Goal: Task Accomplishment & Management: Complete application form

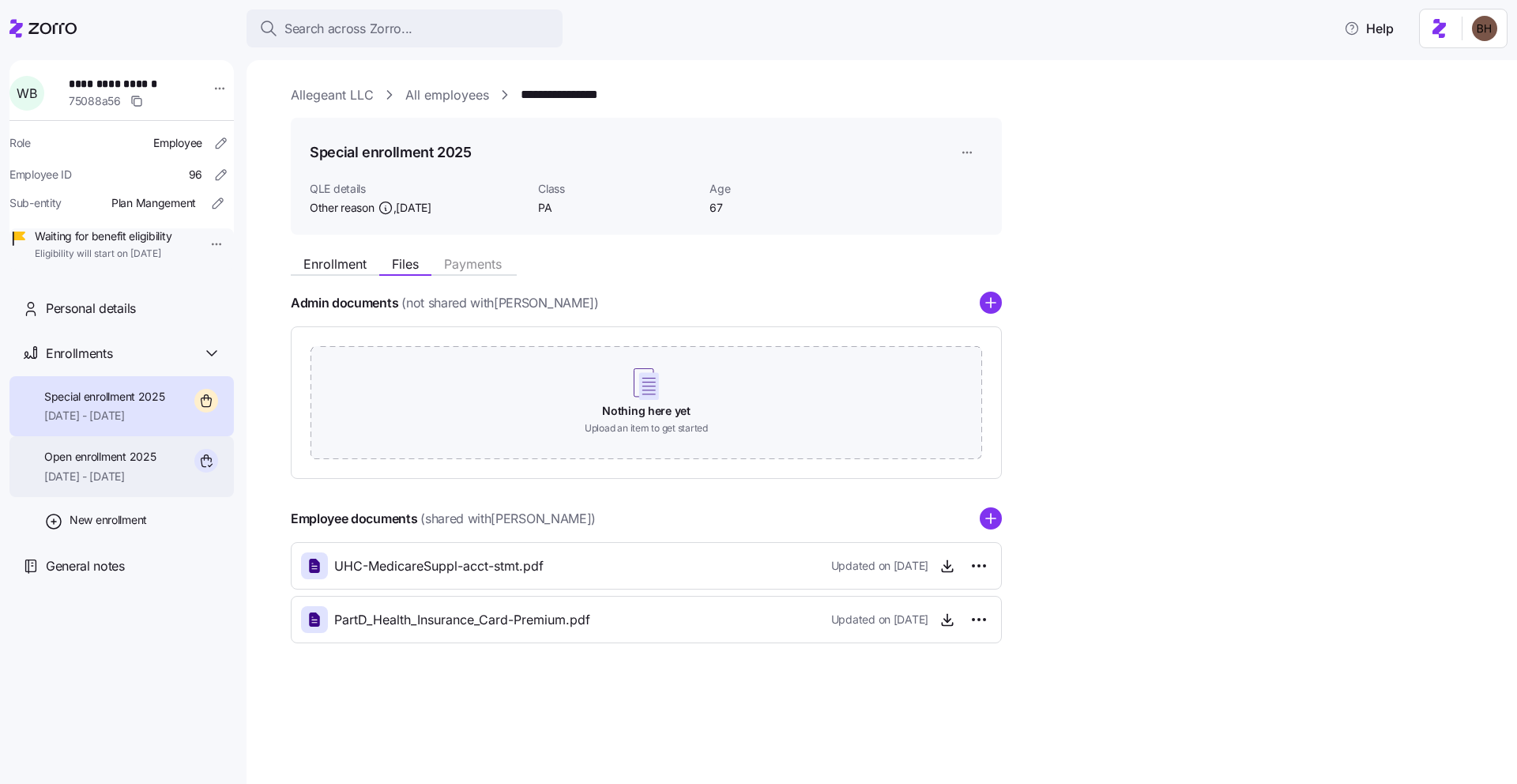
click at [142, 484] on div "Open enrollment 2025 [DATE] - [DATE]" at bounding box center [100, 466] width 112 height 36
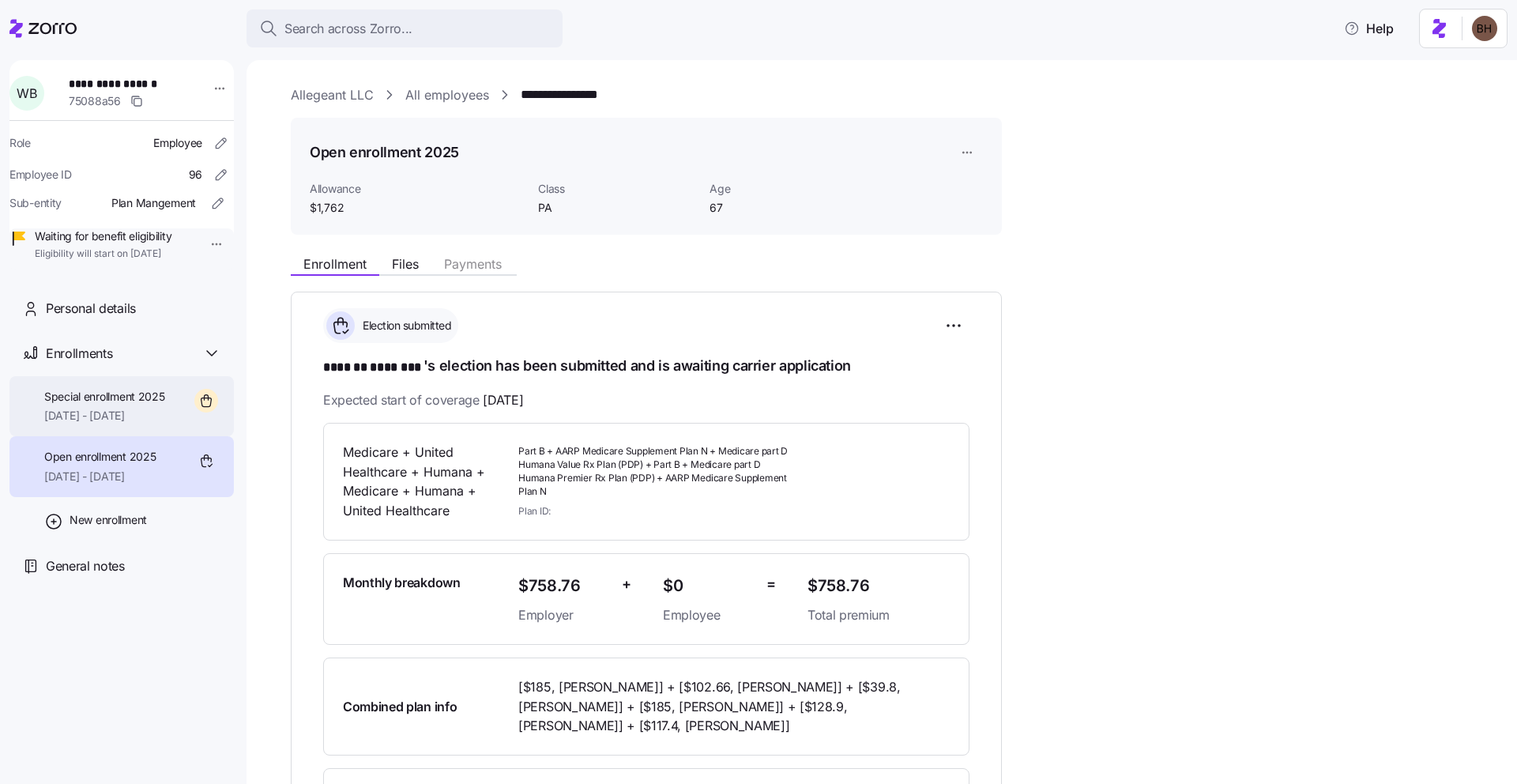
click at [114, 405] on span "Special enrollment 2025" at bounding box center [104, 397] width 120 height 15
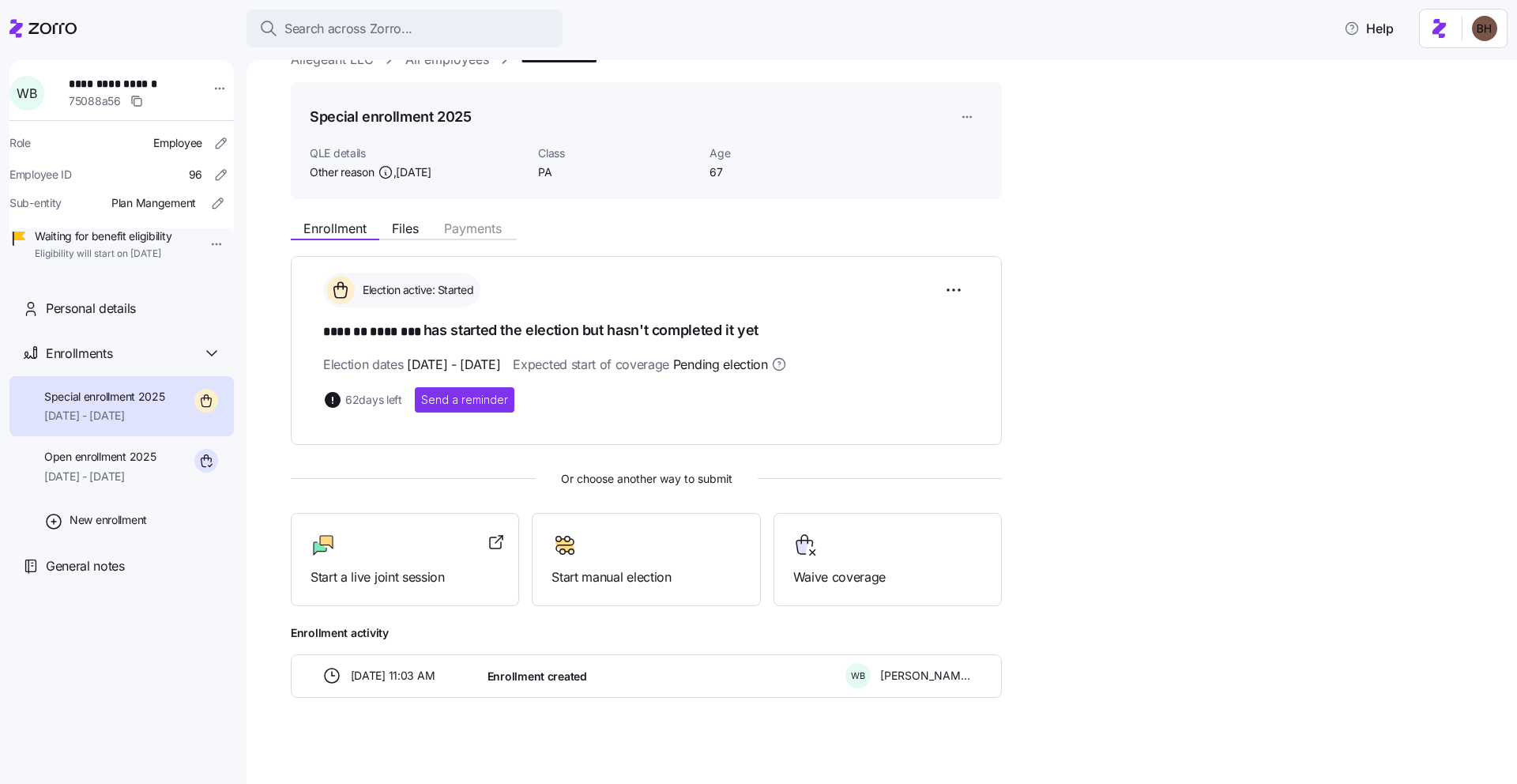
scroll to position [42, 0]
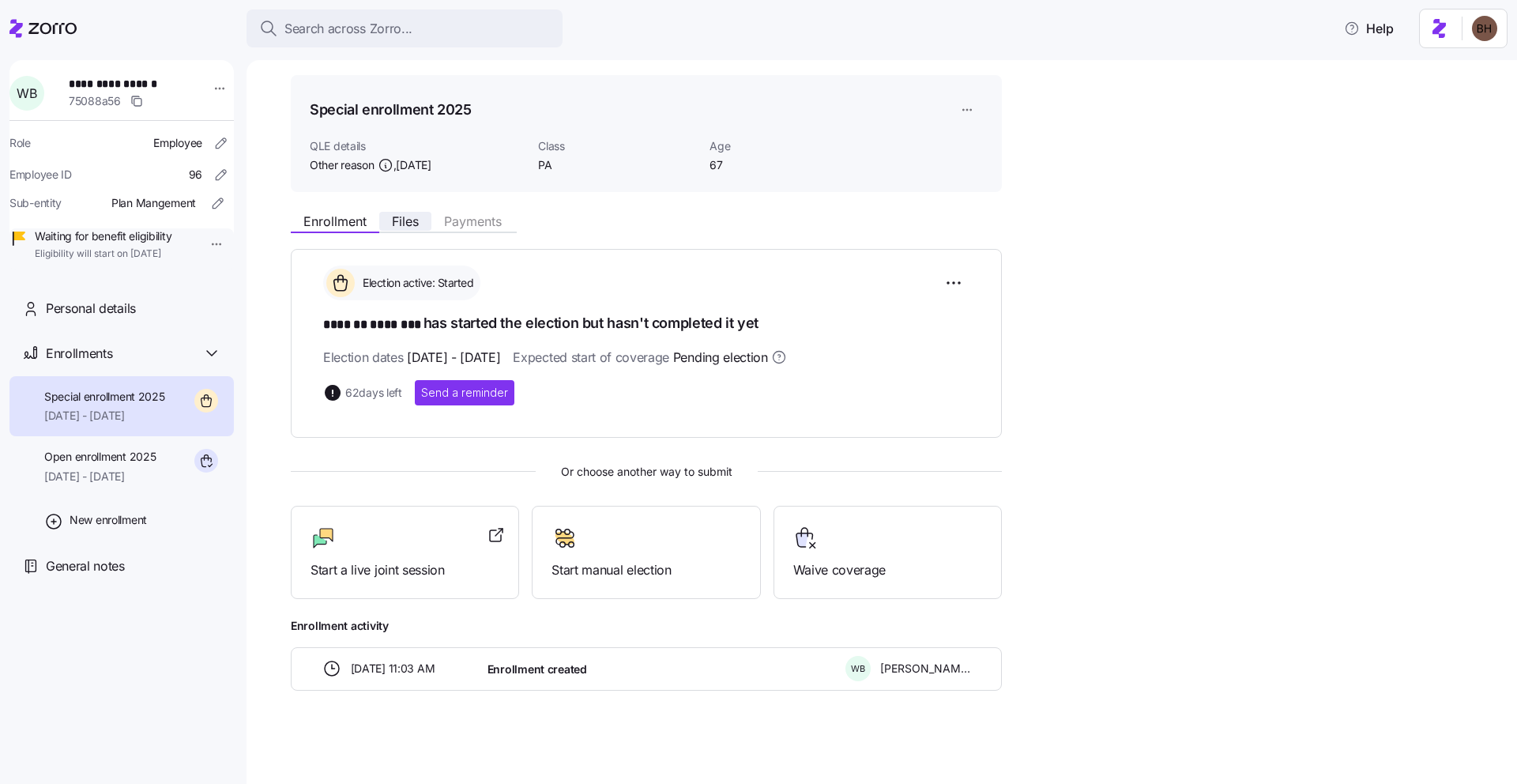
click at [390, 221] on button "Files" at bounding box center [405, 222] width 52 height 19
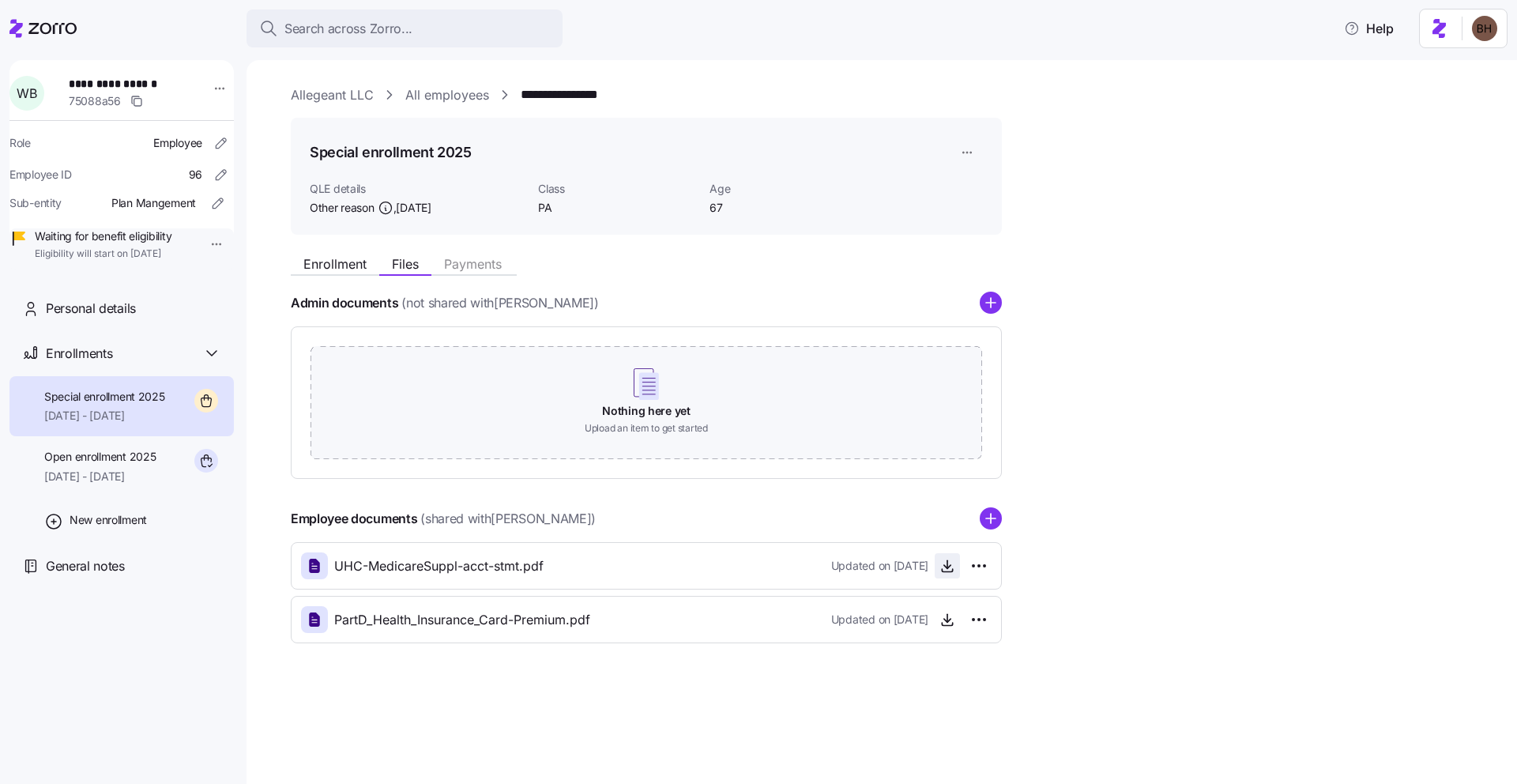
click at [946, 567] on icon "button" at bounding box center [947, 566] width 7 height 3
click at [940, 618] on icon "button" at bounding box center [947, 619] width 15 height 15
click at [130, 484] on span "[DATE] - [DATE]" at bounding box center [100, 476] width 112 height 15
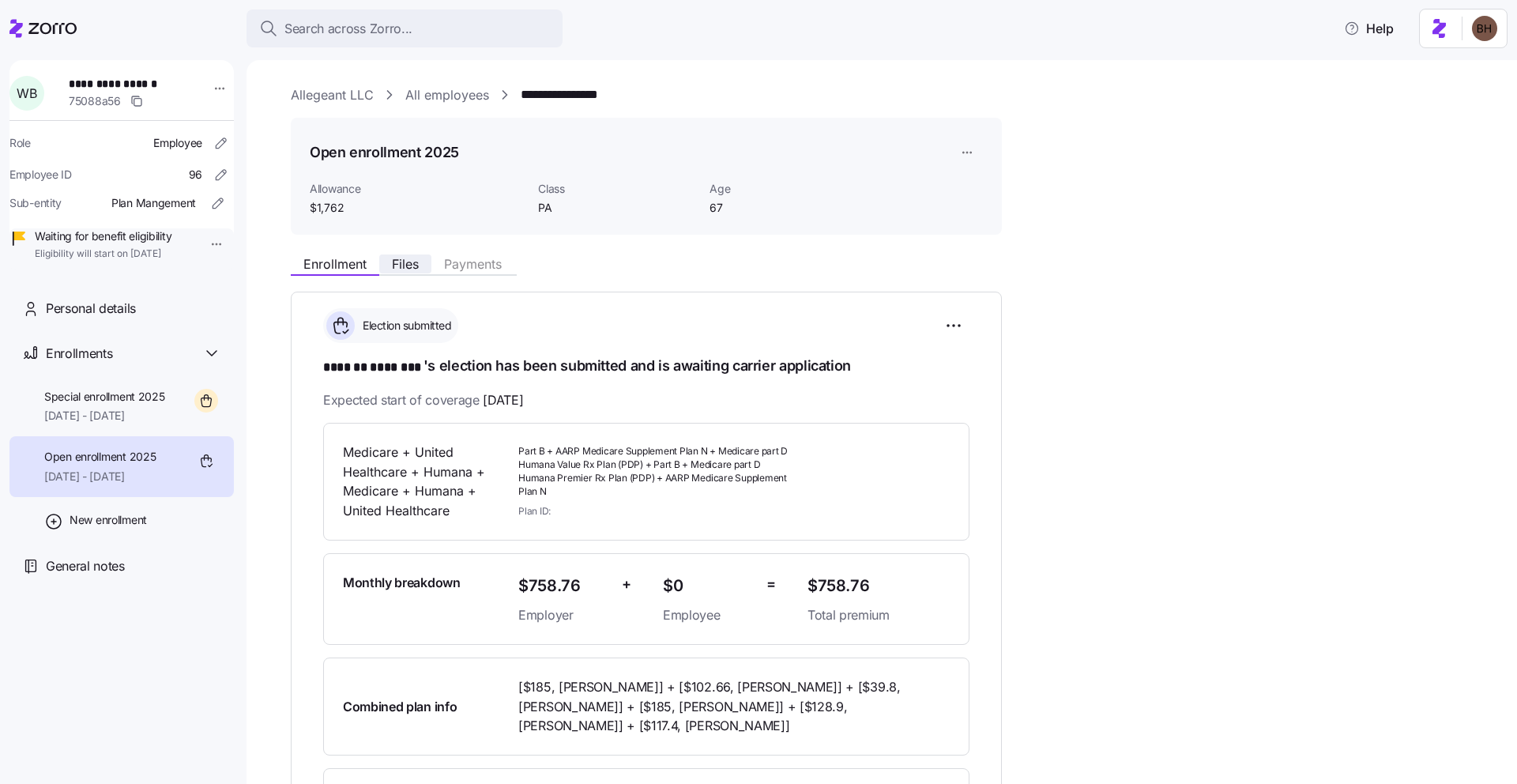
click at [396, 268] on span "Files" at bounding box center [405, 263] width 27 height 13
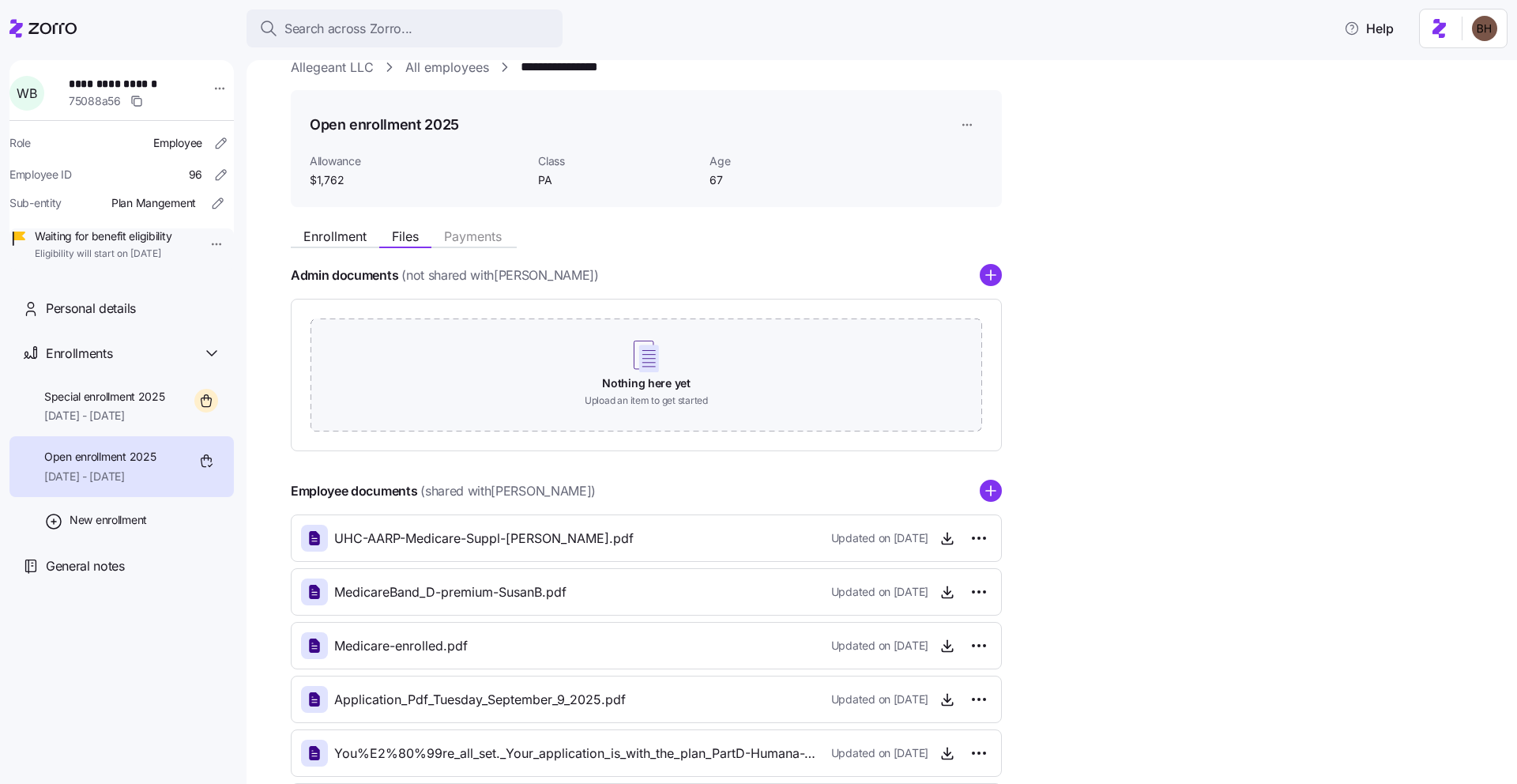
scroll to position [26, 0]
click at [136, 424] on span "[DATE] - [DATE]" at bounding box center [104, 415] width 120 height 15
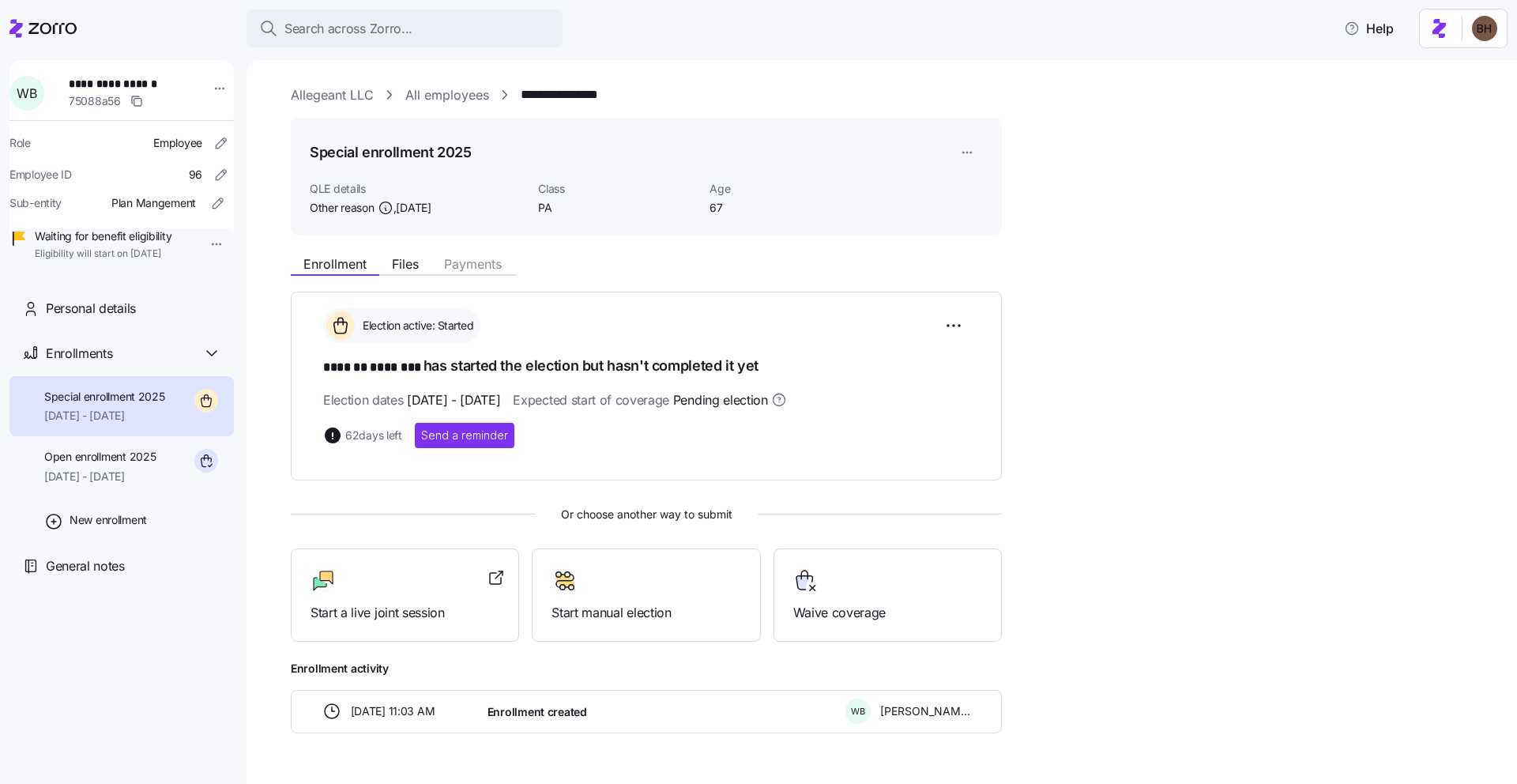
click at [136, 464] on span "Open enrollment 2025" at bounding box center [100, 457] width 112 height 15
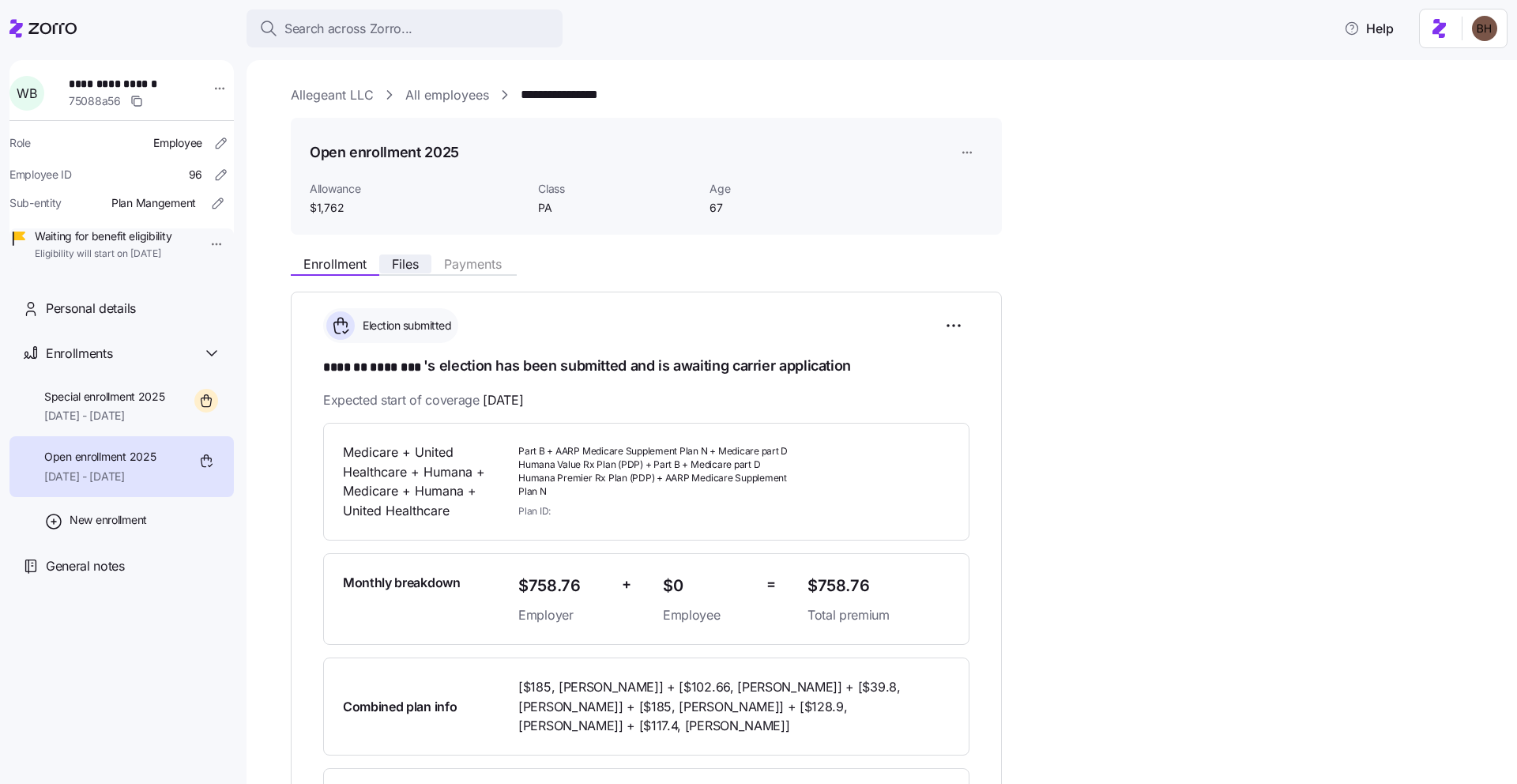
click at [401, 269] on span "Files" at bounding box center [405, 263] width 27 height 13
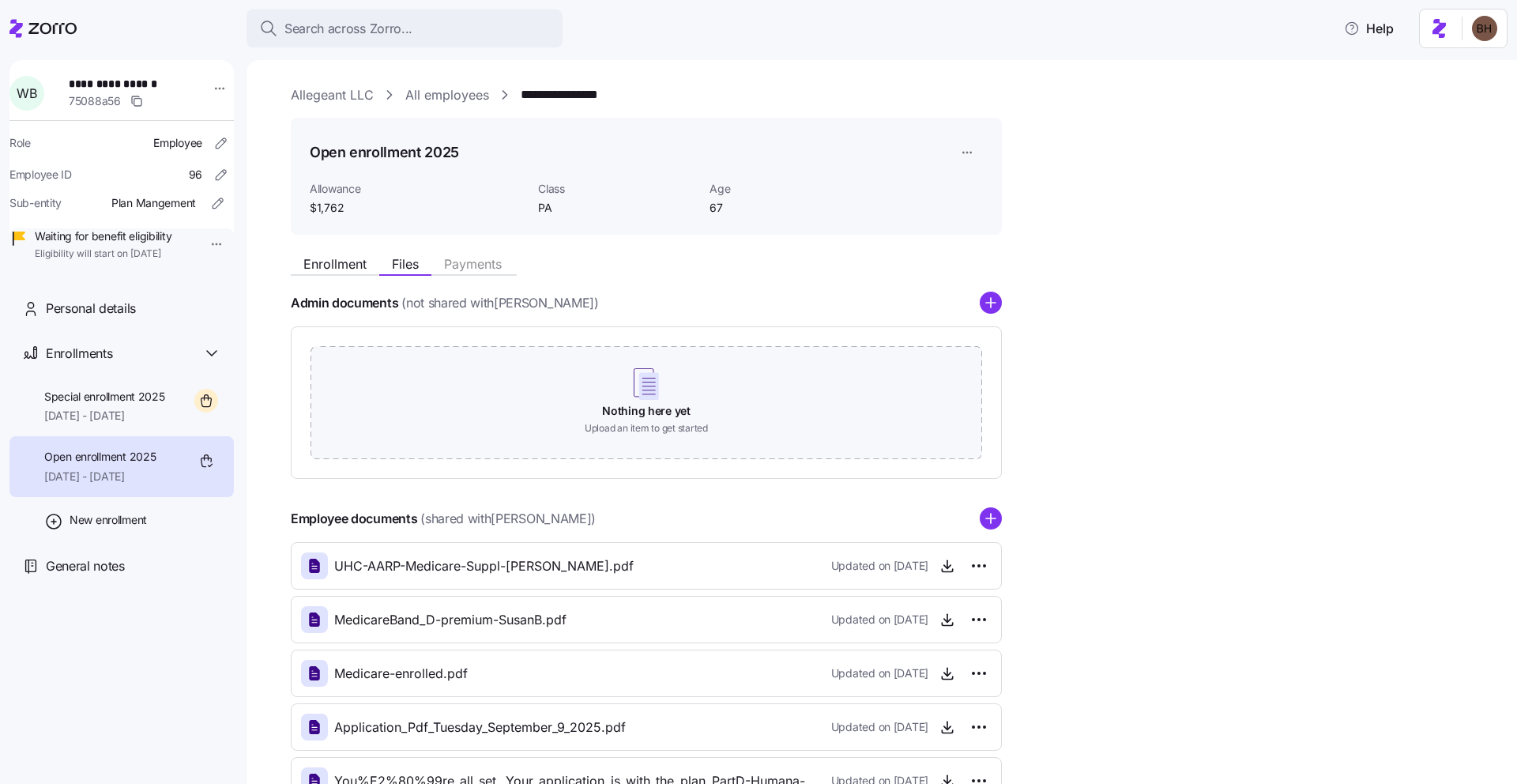
click at [993, 517] on icon "add icon" at bounding box center [990, 518] width 22 height 22
click at [993, 522] on circle "add icon" at bounding box center [990, 518] width 20 height 20
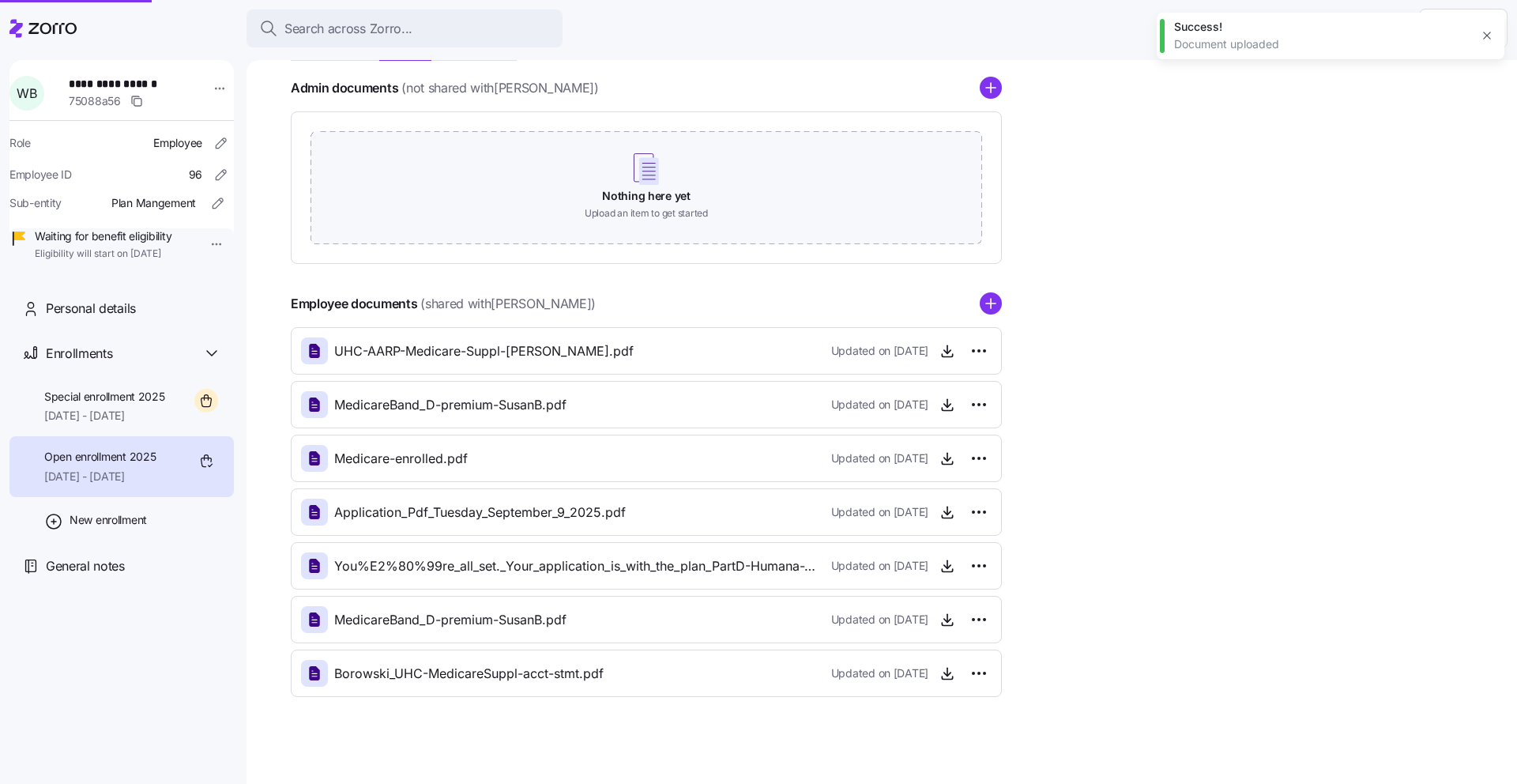
scroll to position [222, 0]
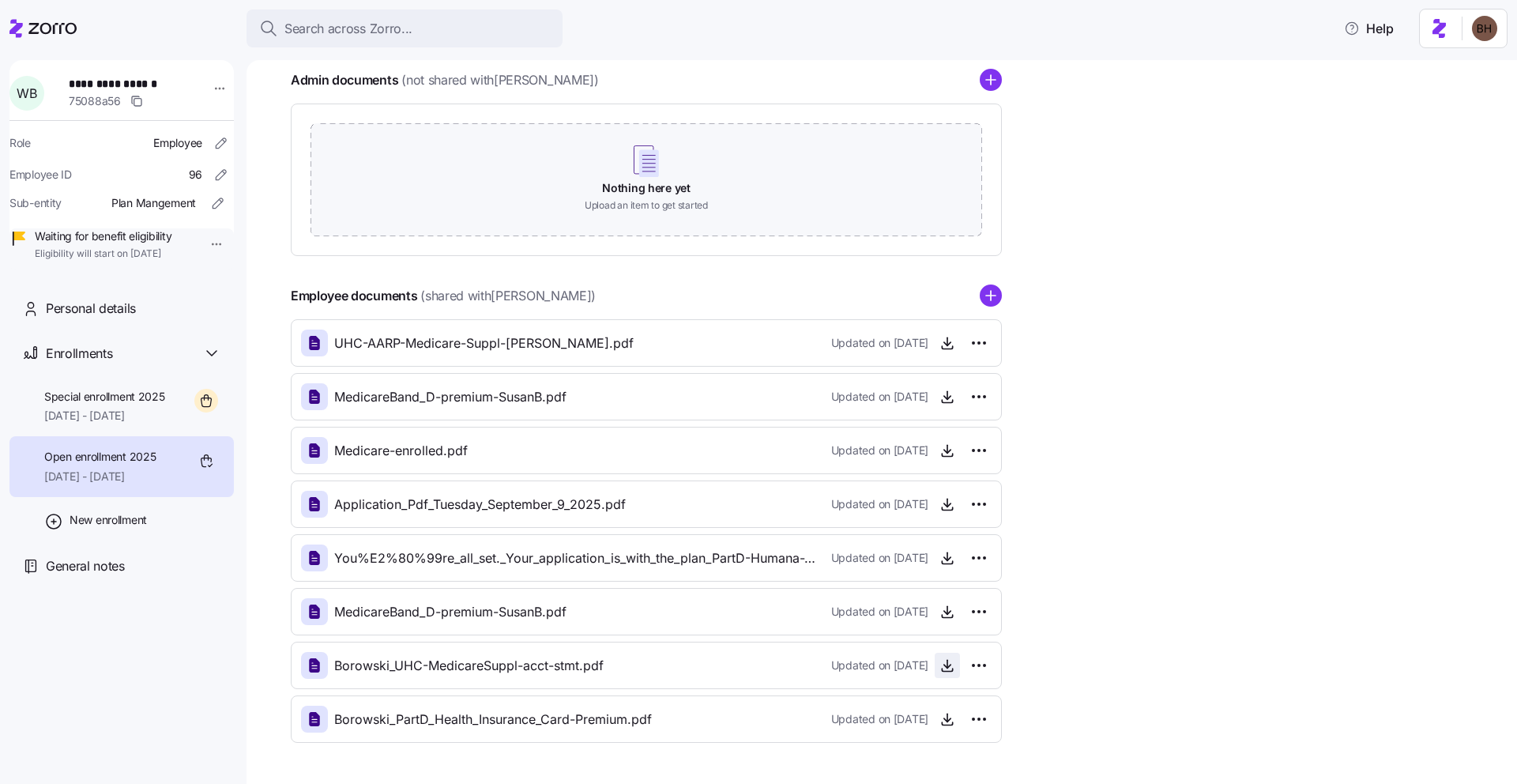
click at [952, 664] on icon "button" at bounding box center [947, 665] width 15 height 15
click at [948, 719] on icon "button" at bounding box center [947, 719] width 15 height 15
click at [172, 429] on div "Special enrollment 2025 [DATE] - [DATE]" at bounding box center [121, 405] width 224 height 61
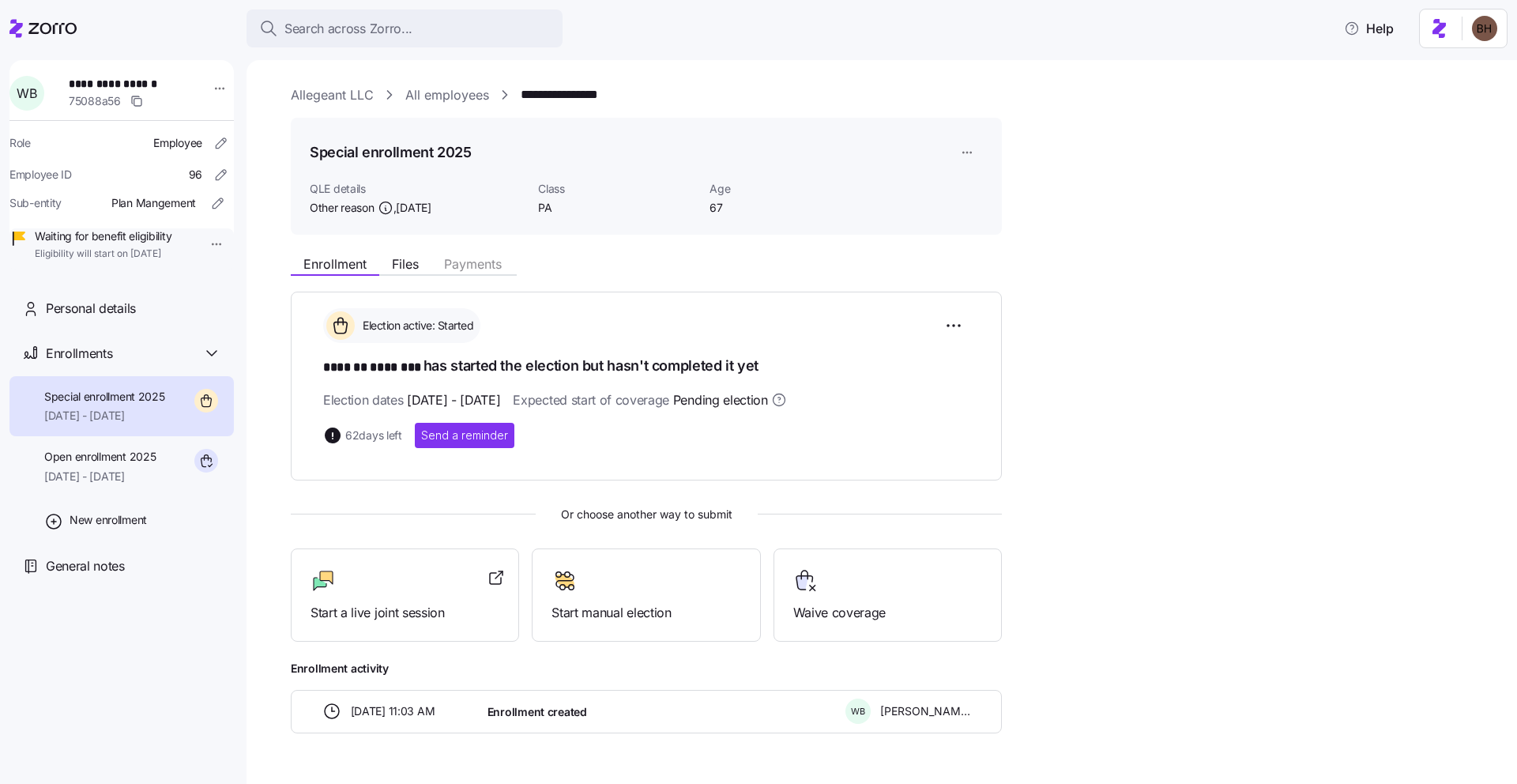
click at [966, 154] on html "**********" at bounding box center [758, 387] width 1517 height 774
click at [1000, 222] on div "Delete enrollment record" at bounding box center [1028, 217] width 127 height 17
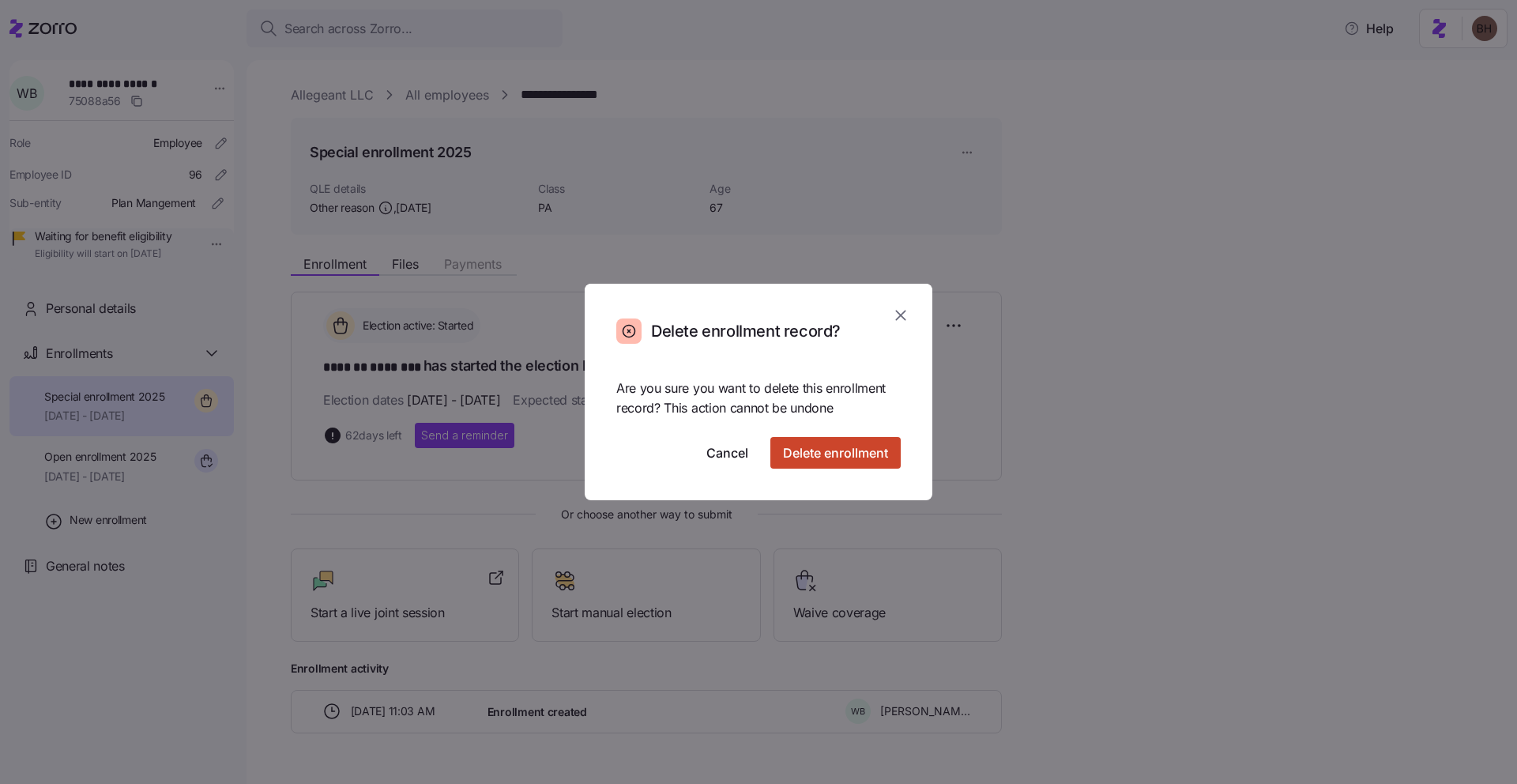
click at [854, 446] on span "Delete enrollment" at bounding box center [835, 453] width 105 height 19
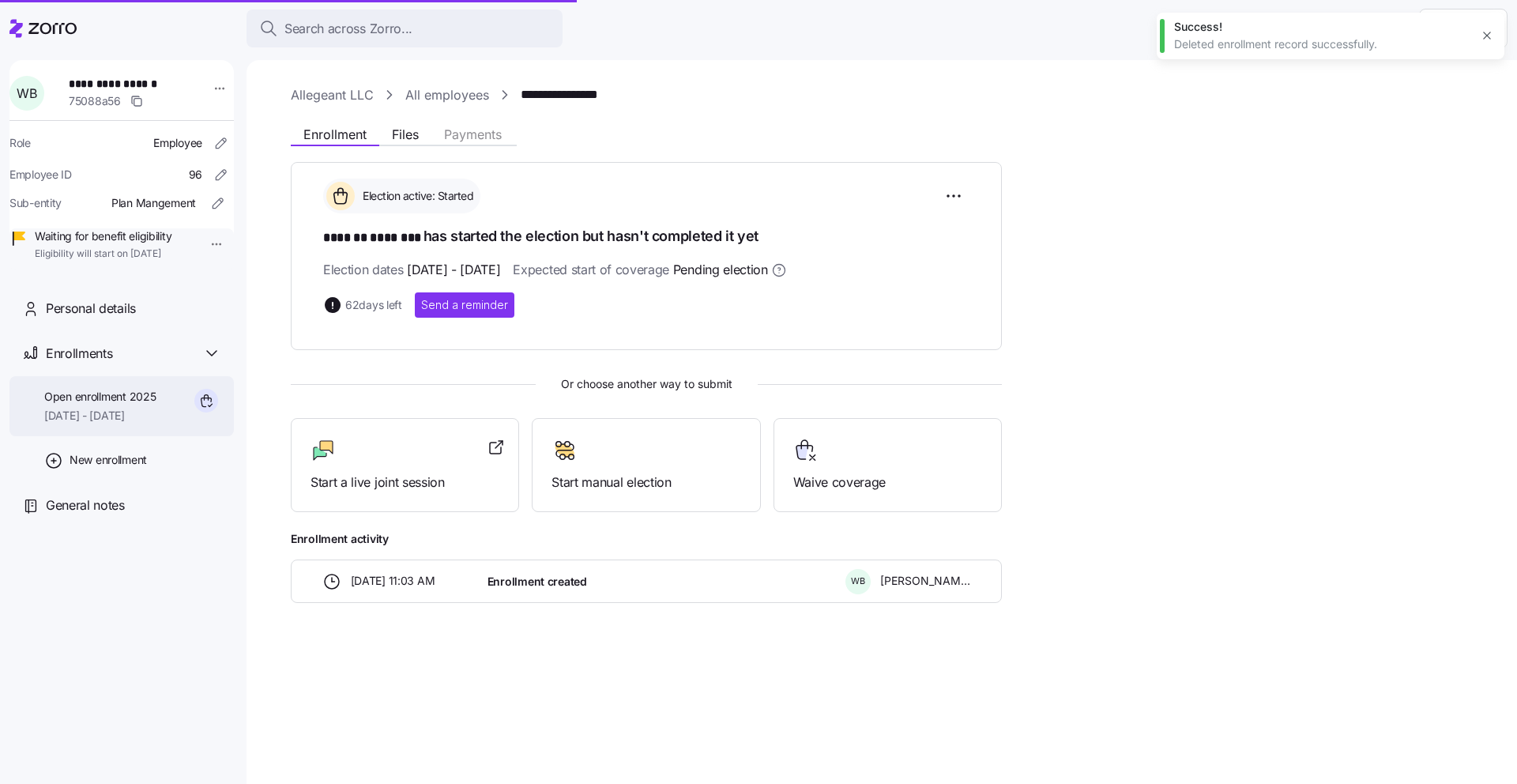
click at [127, 424] on span "[DATE] - [DATE]" at bounding box center [100, 415] width 112 height 15
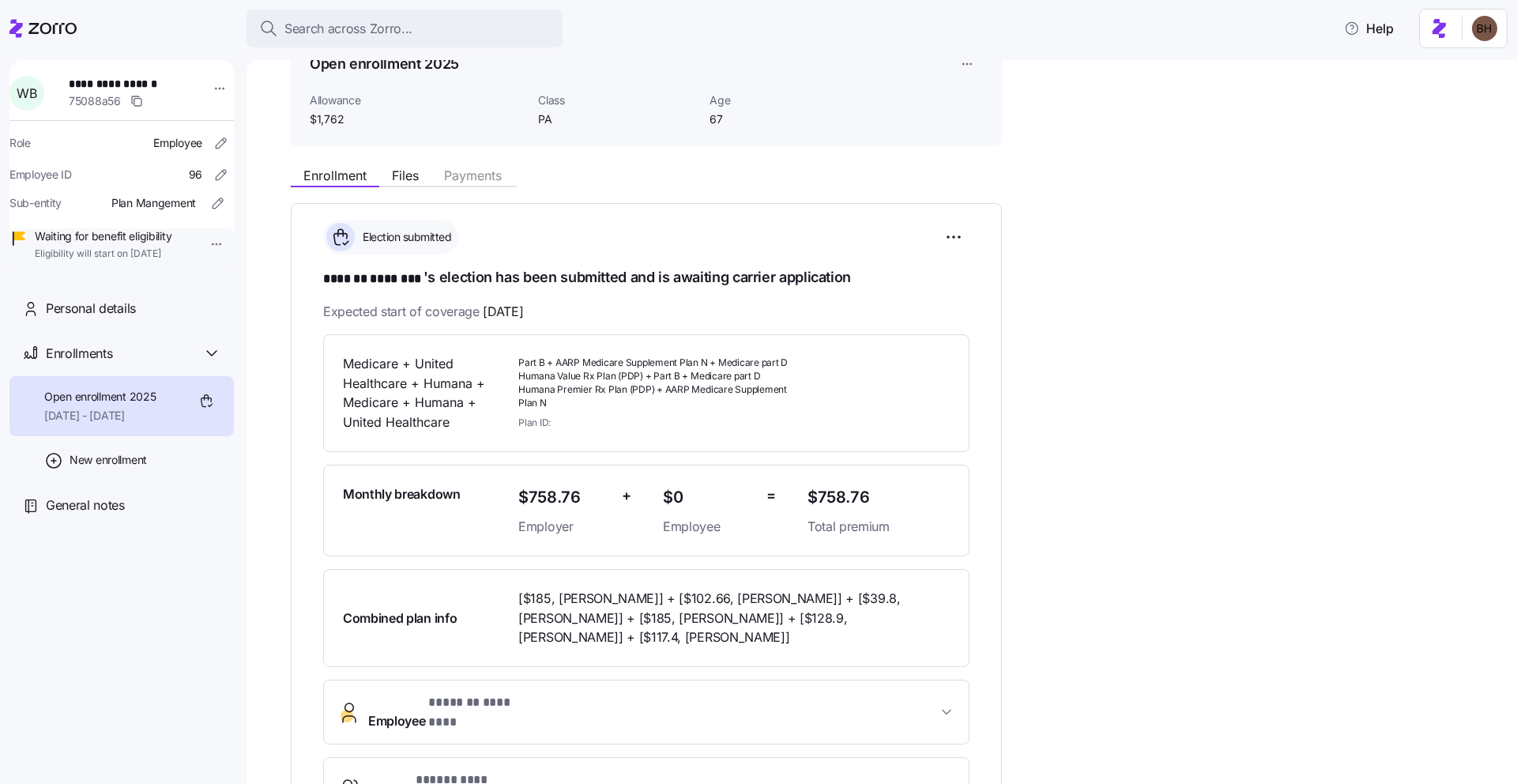
scroll to position [297, 0]
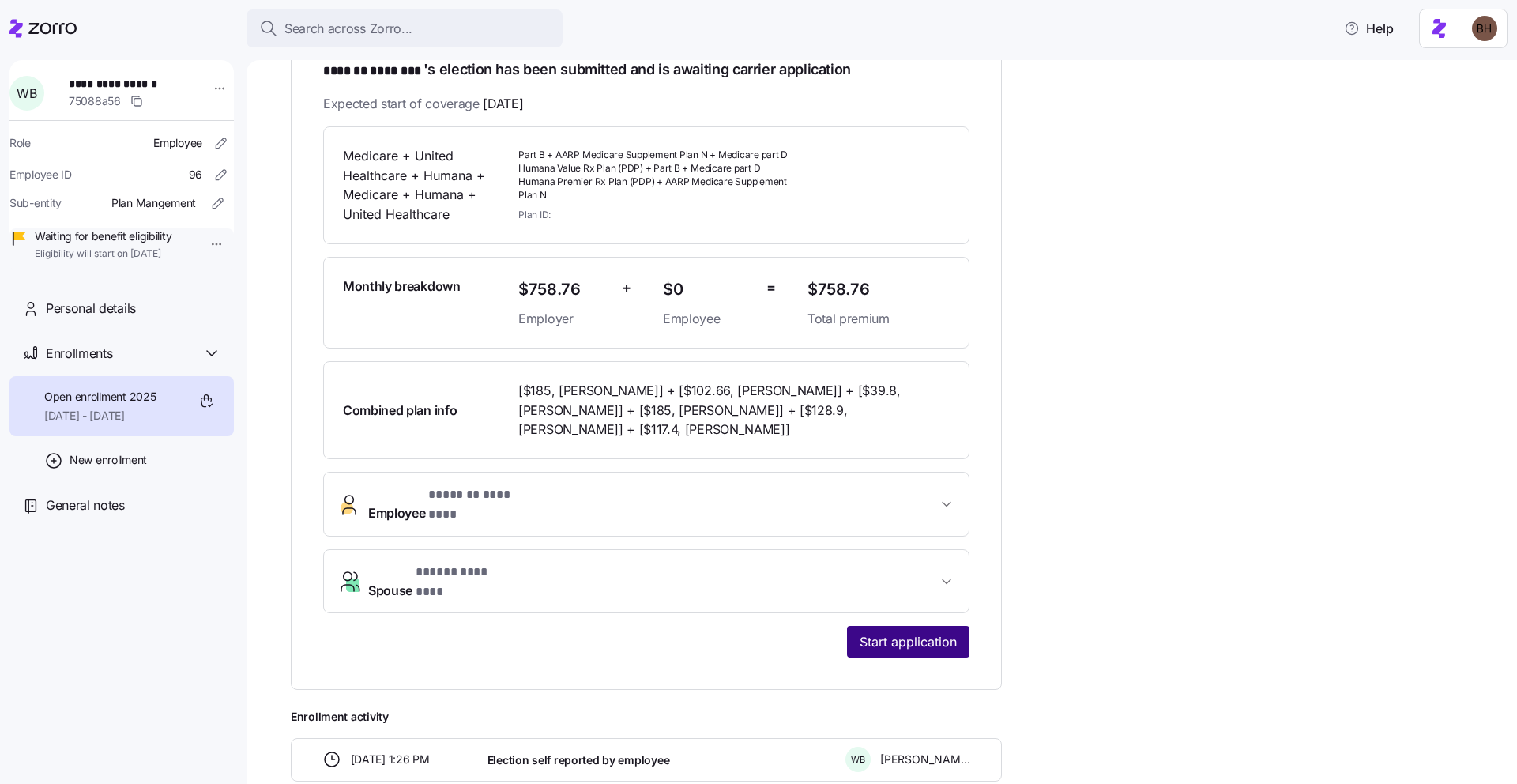
click at [873, 626] on button "Start application" at bounding box center [907, 641] width 122 height 32
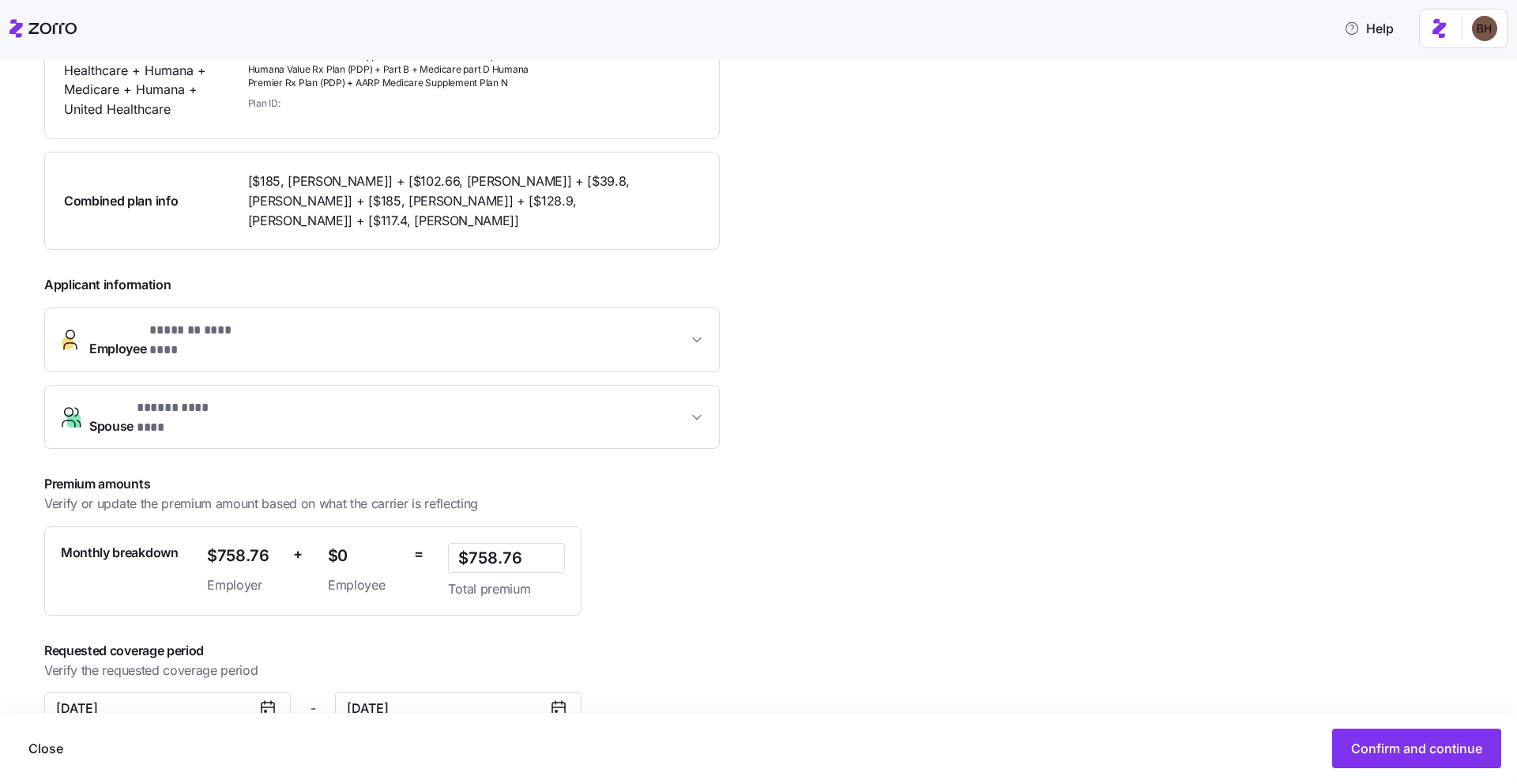
scroll to position [319, 0]
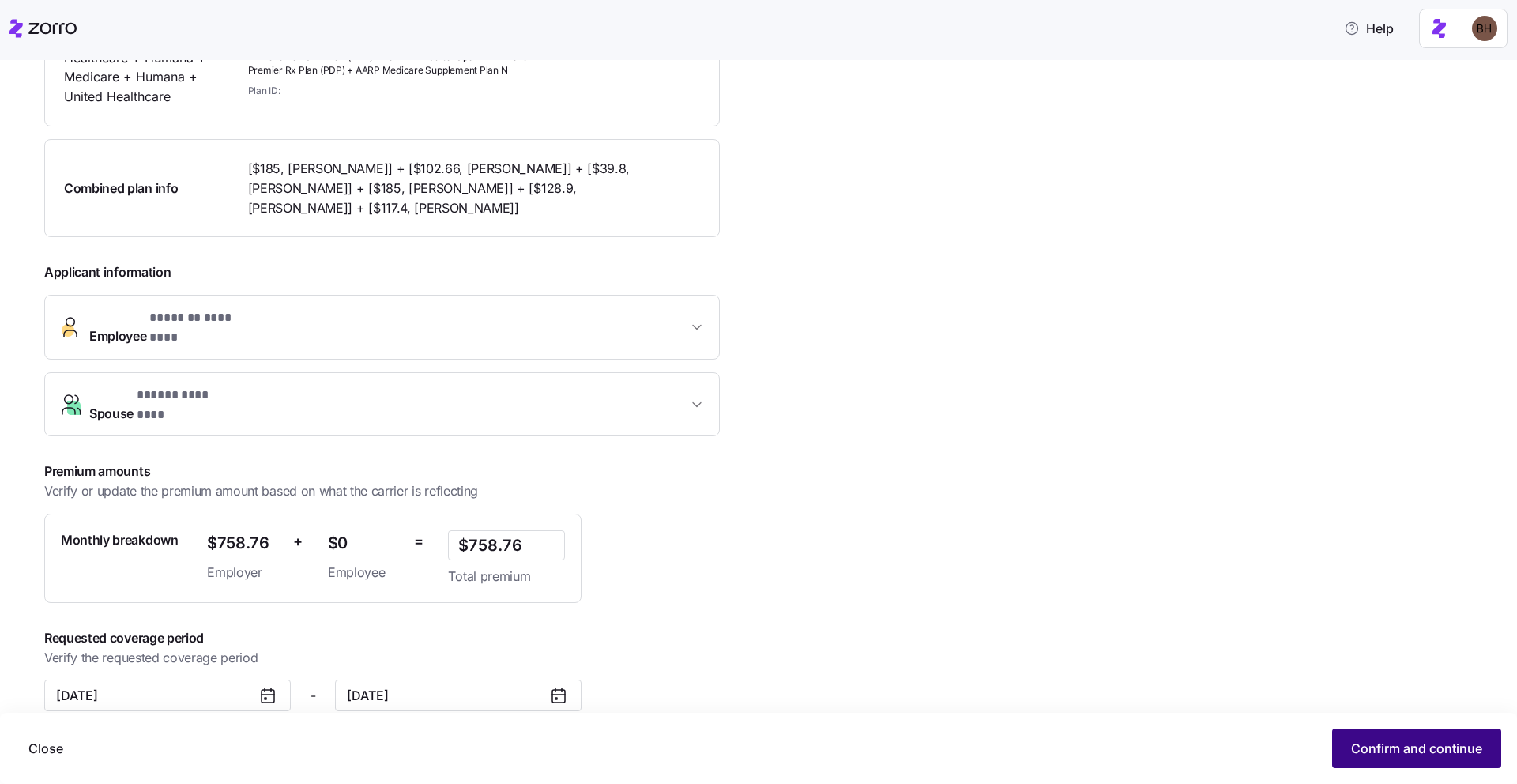
click at [1344, 755] on button "Confirm and continue" at bounding box center [1417, 747] width 170 height 39
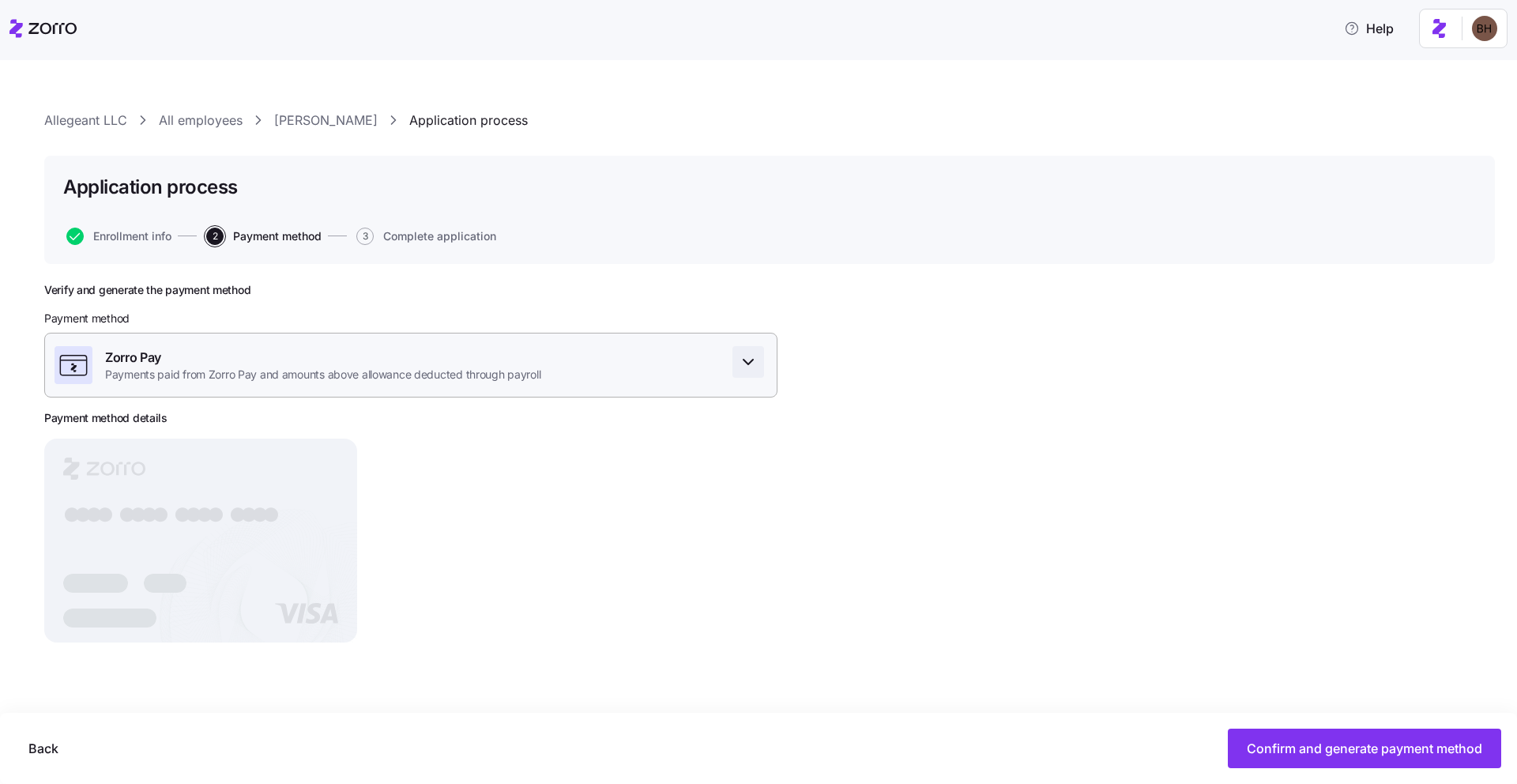
click at [738, 372] on span "button" at bounding box center [747, 361] width 30 height 30
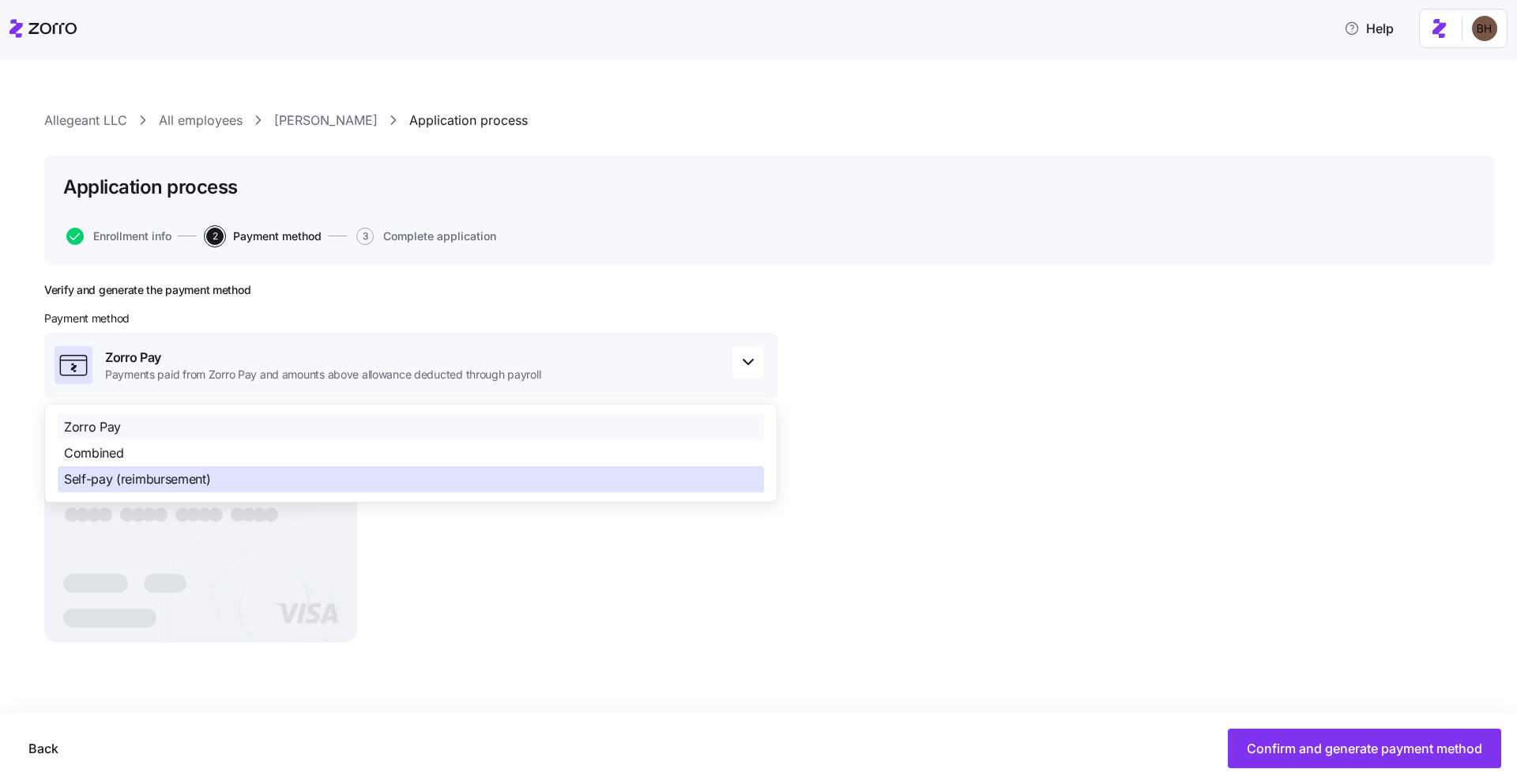
click at [297, 482] on div "Self-pay (reimbursement)" at bounding box center [410, 479] width 706 height 26
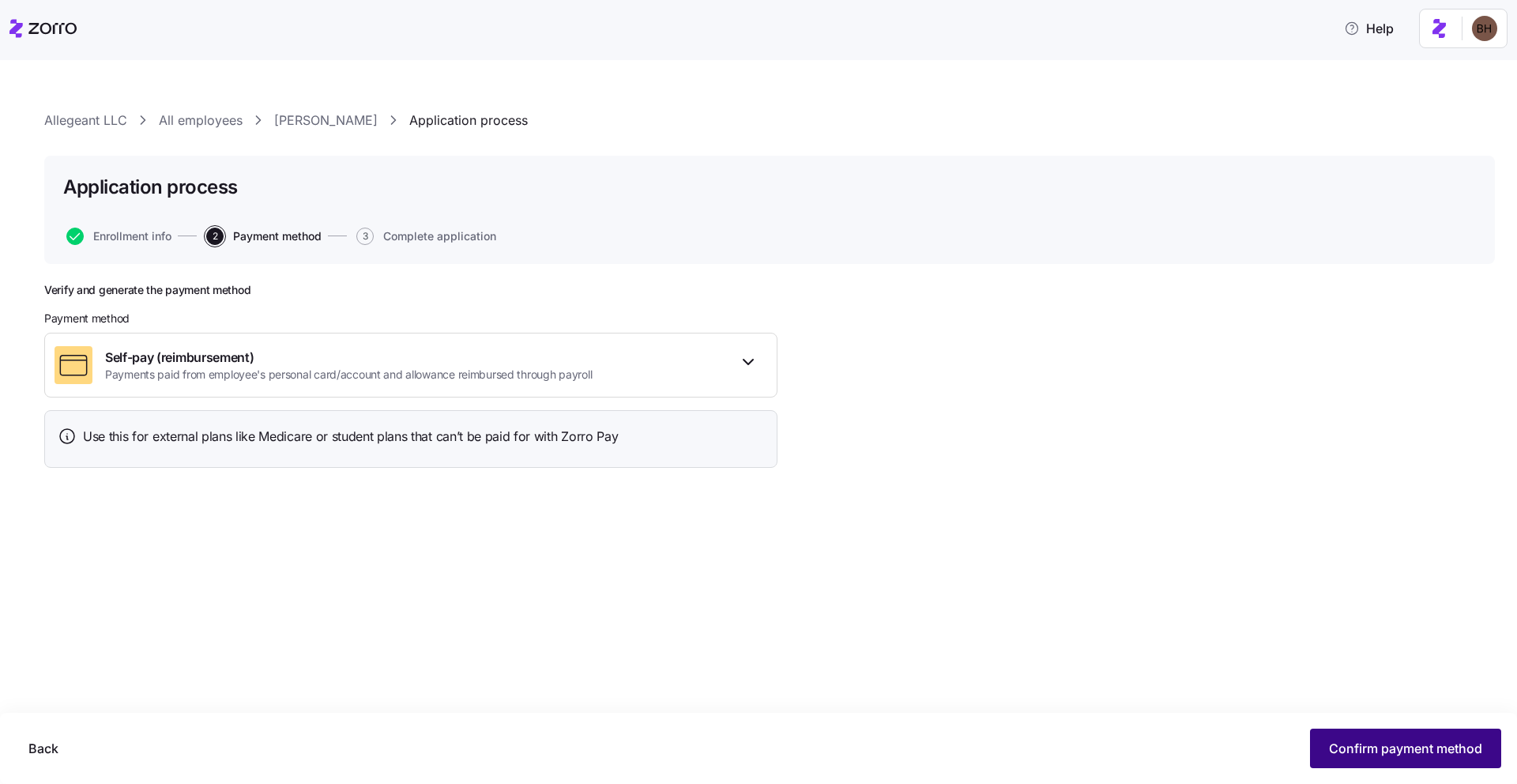
click at [1450, 750] on span "Confirm payment method" at bounding box center [1405, 748] width 153 height 19
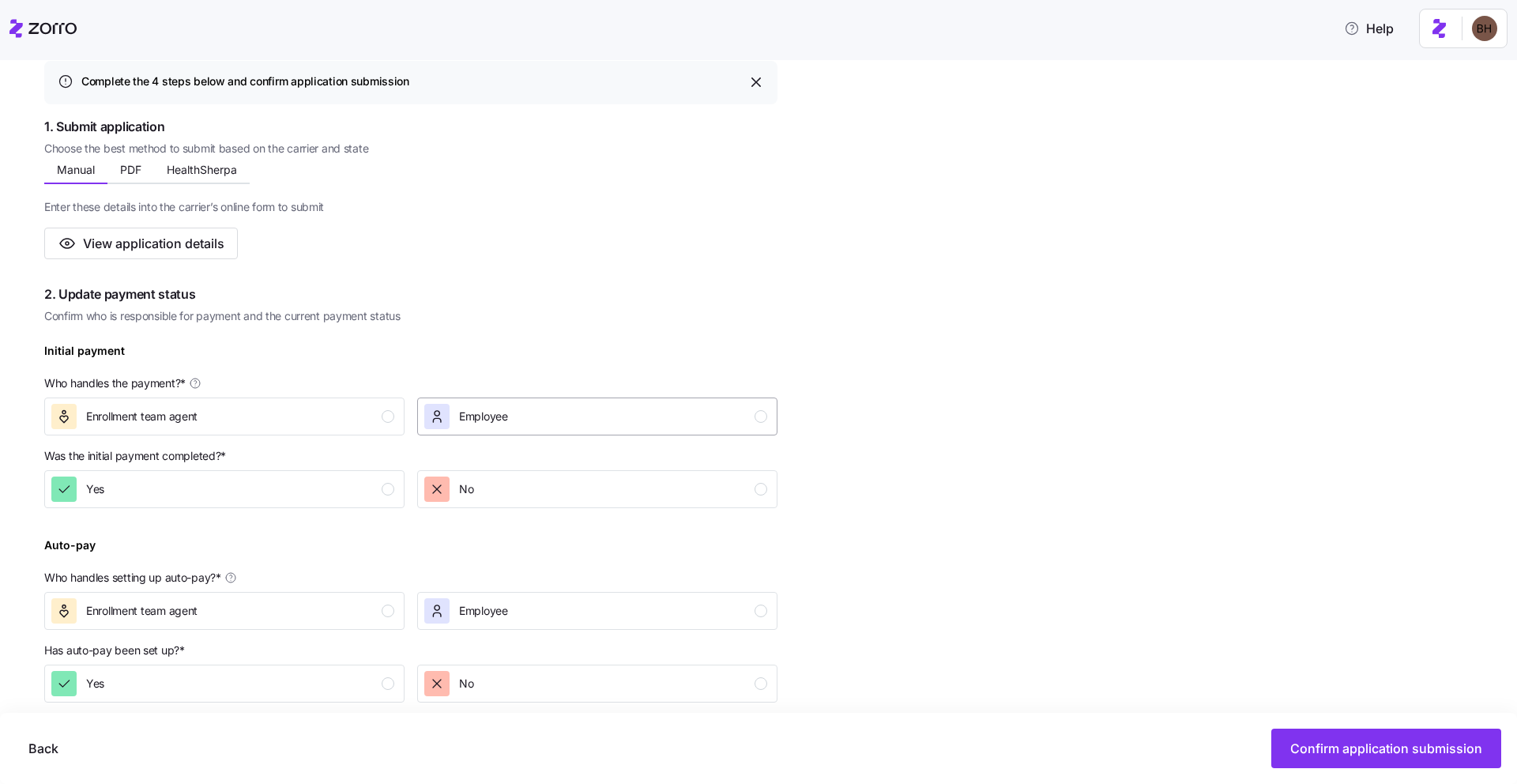
scroll to position [230, 0]
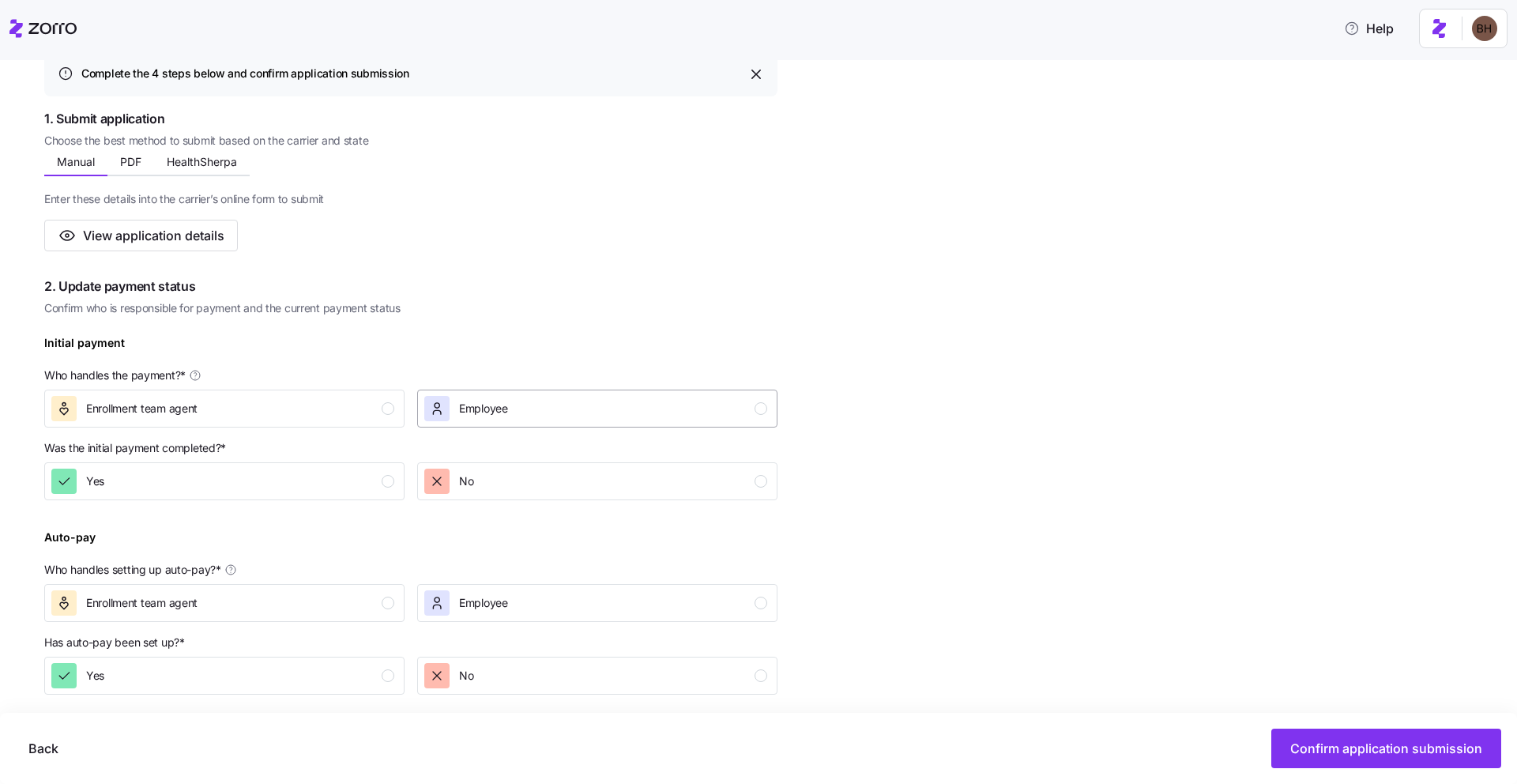
click at [604, 407] on div "Employee" at bounding box center [595, 408] width 343 height 25
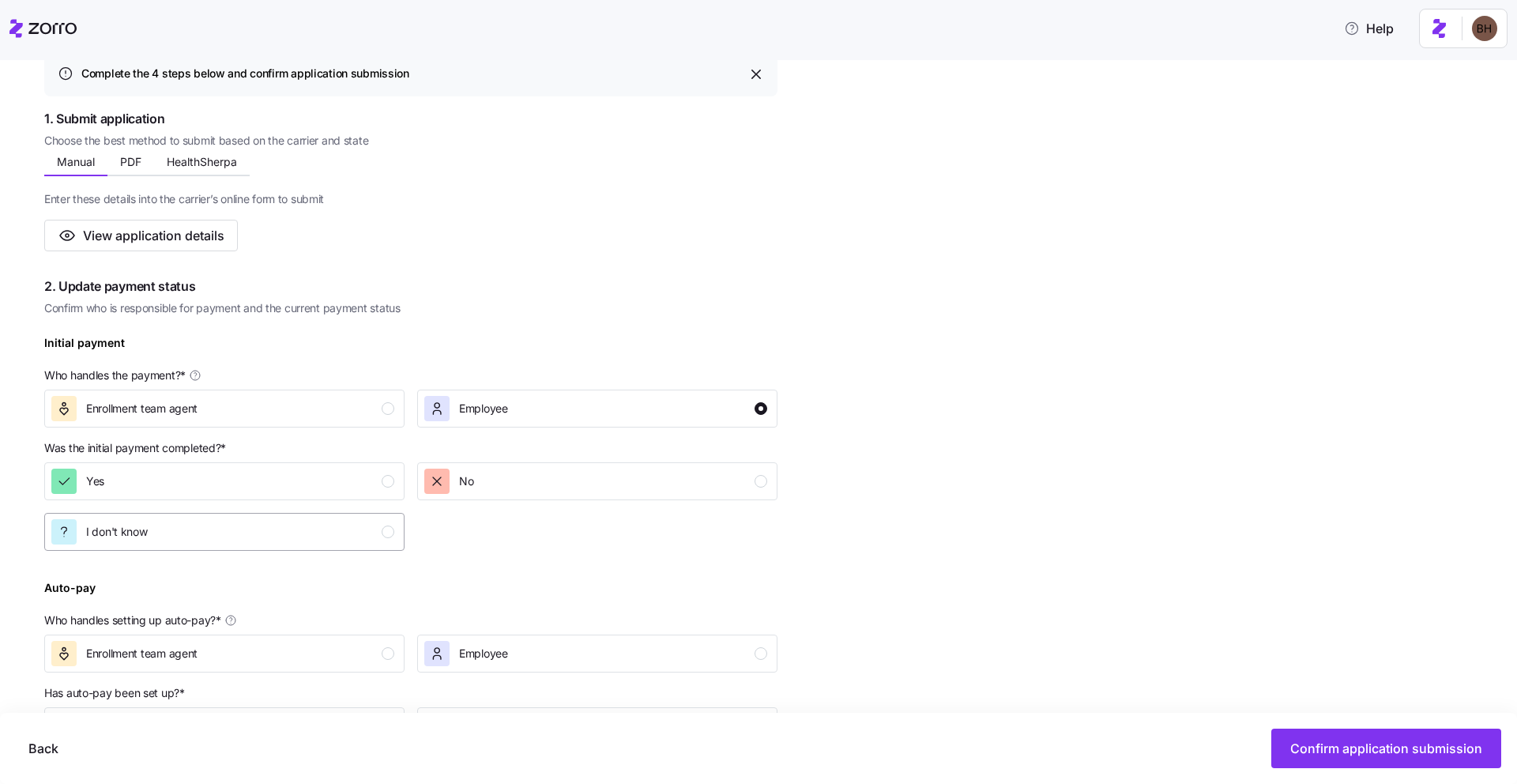
click at [331, 523] on div "I don't know" at bounding box center [222, 532] width 343 height 25
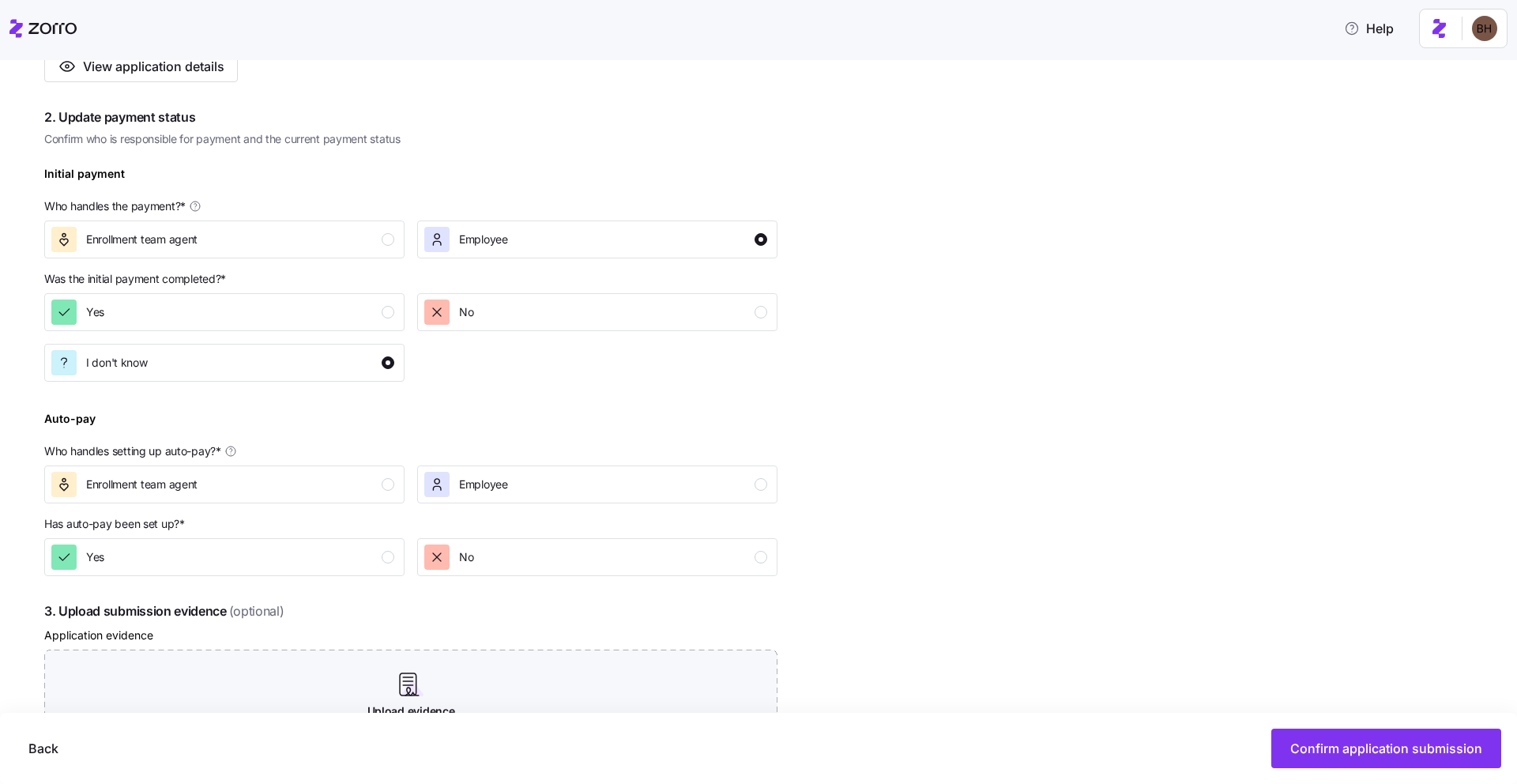
scroll to position [474, 0]
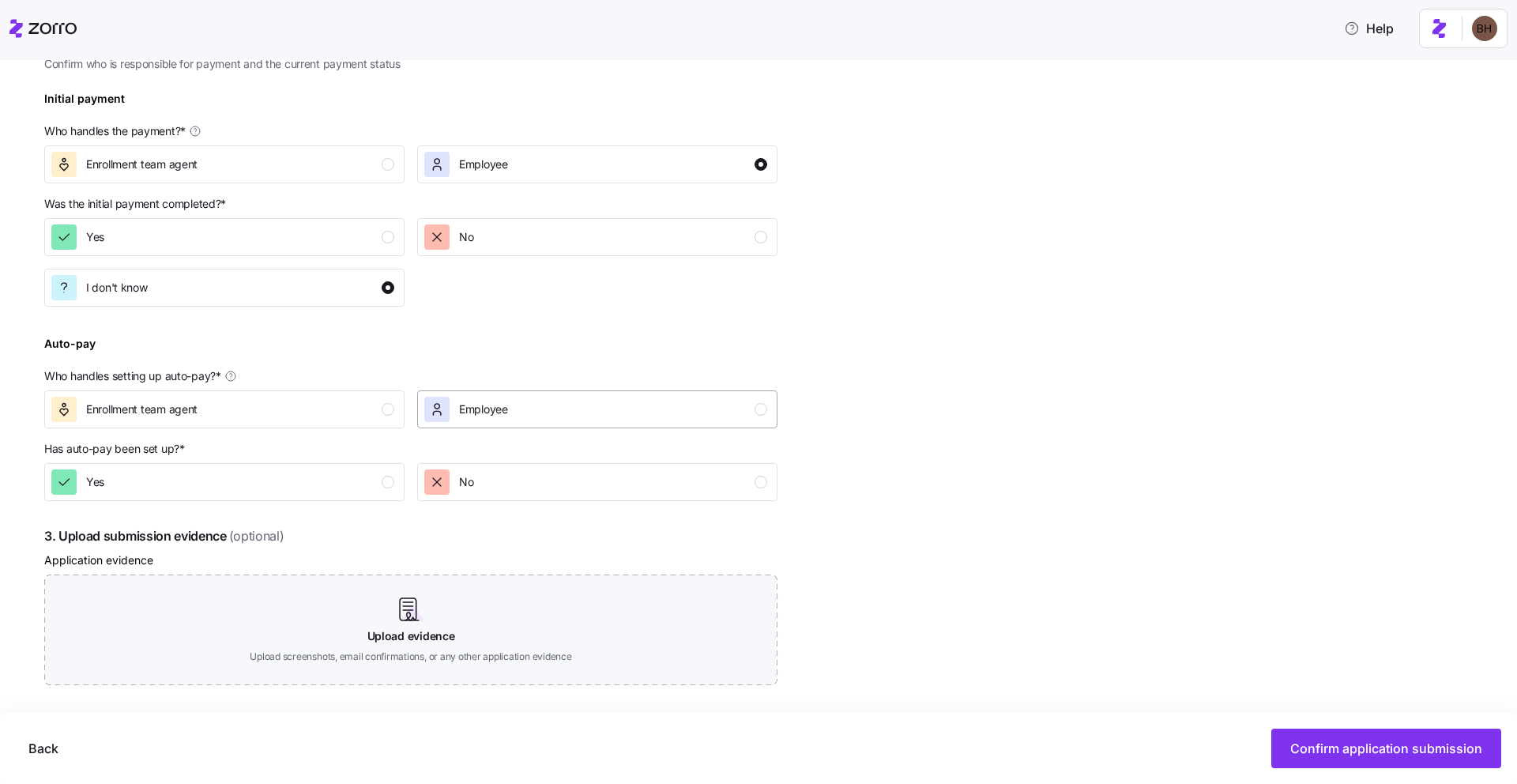
click at [573, 405] on div "Employee" at bounding box center [595, 409] width 343 height 25
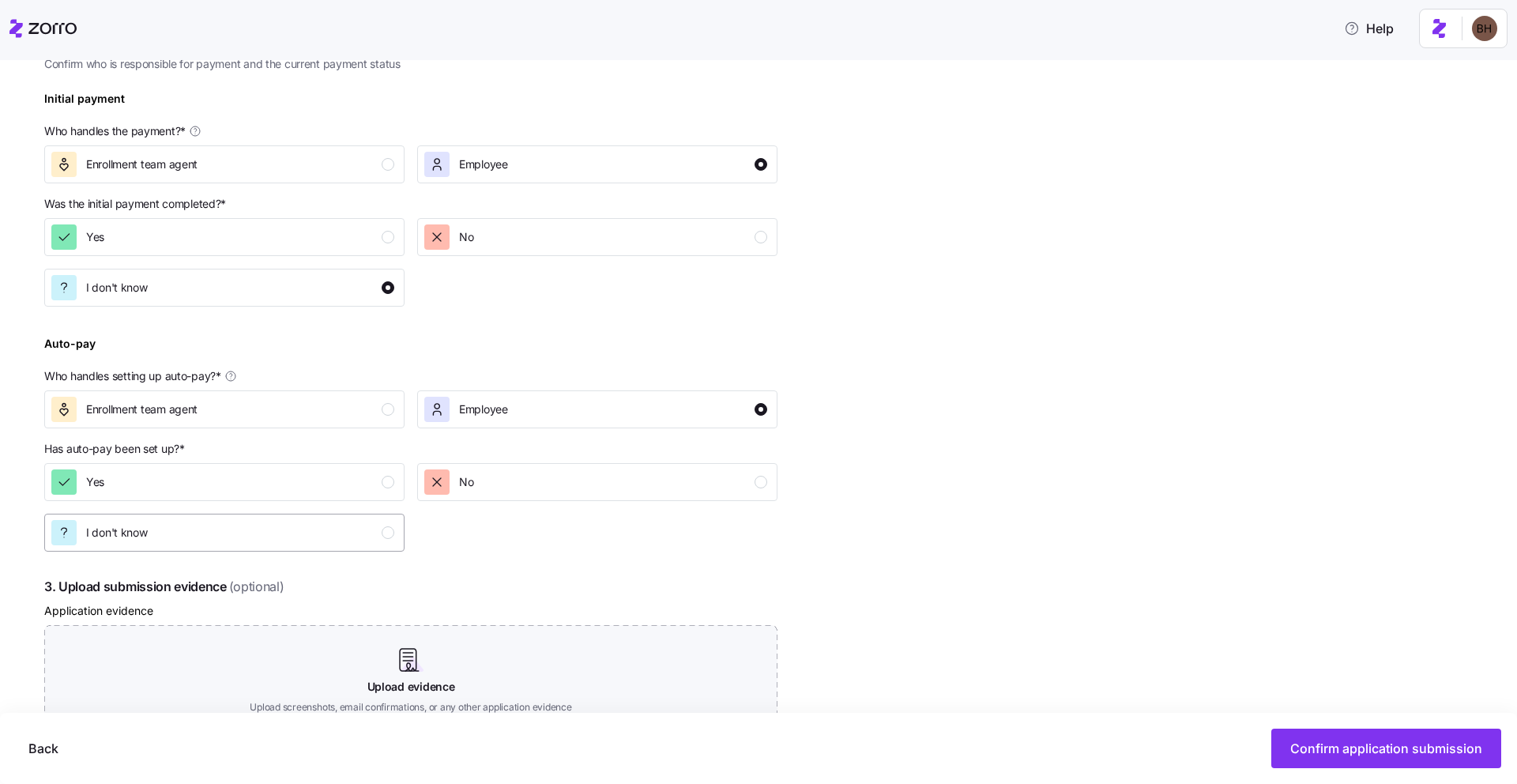
click at [342, 530] on div "I don't know" at bounding box center [222, 533] width 343 height 25
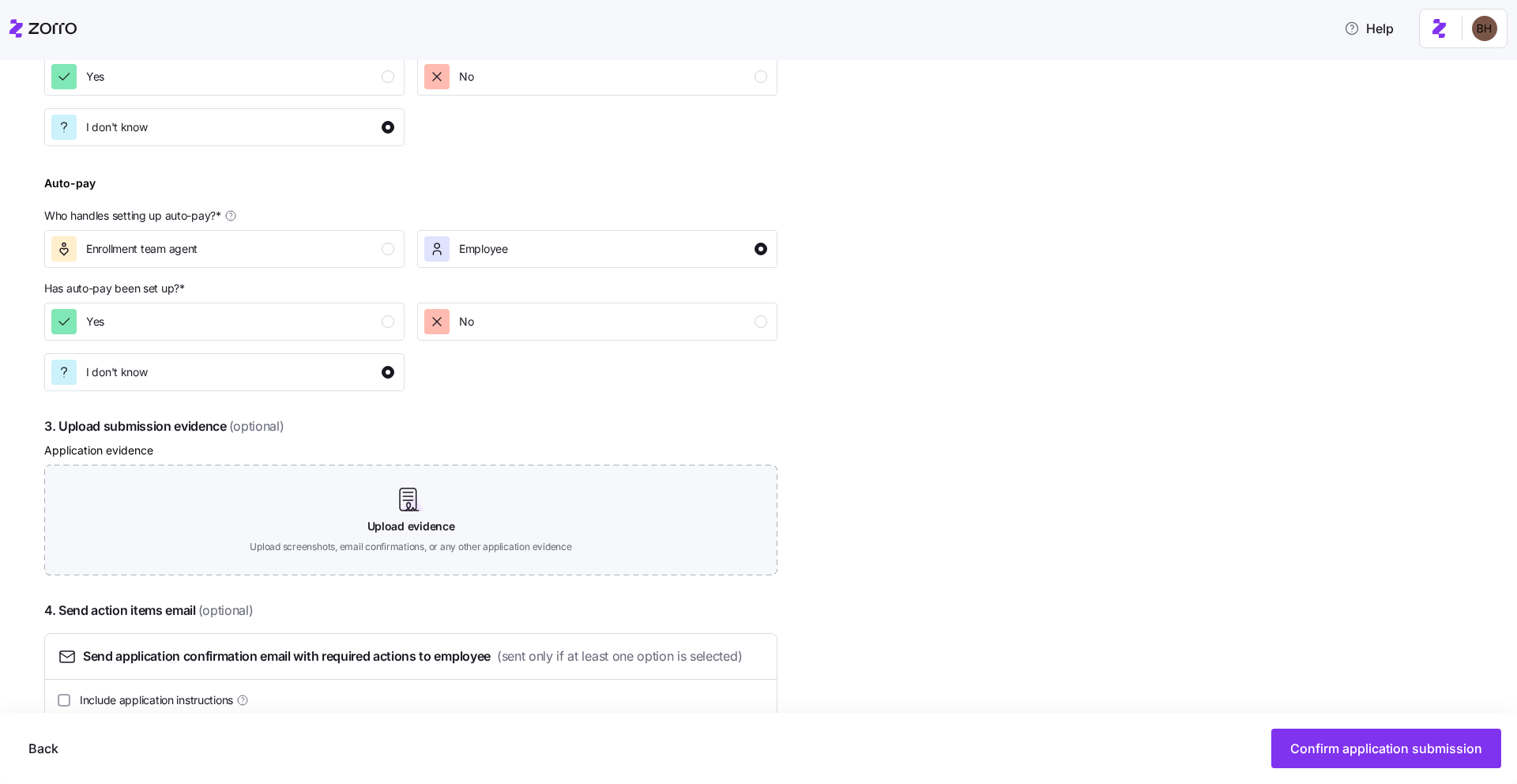
scroll to position [701, 0]
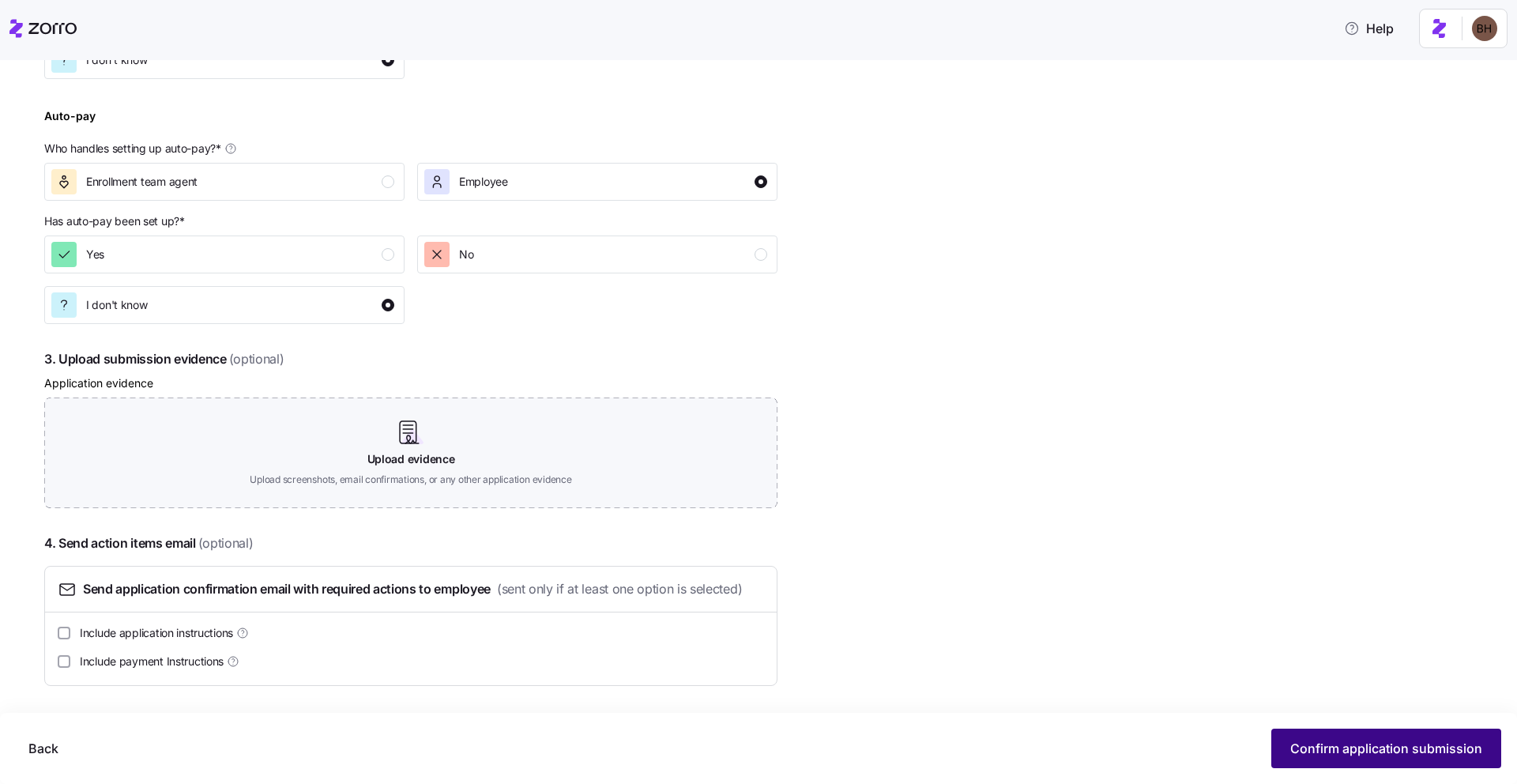
click at [1346, 753] on span "Confirm application submission" at bounding box center [1385, 748] width 192 height 19
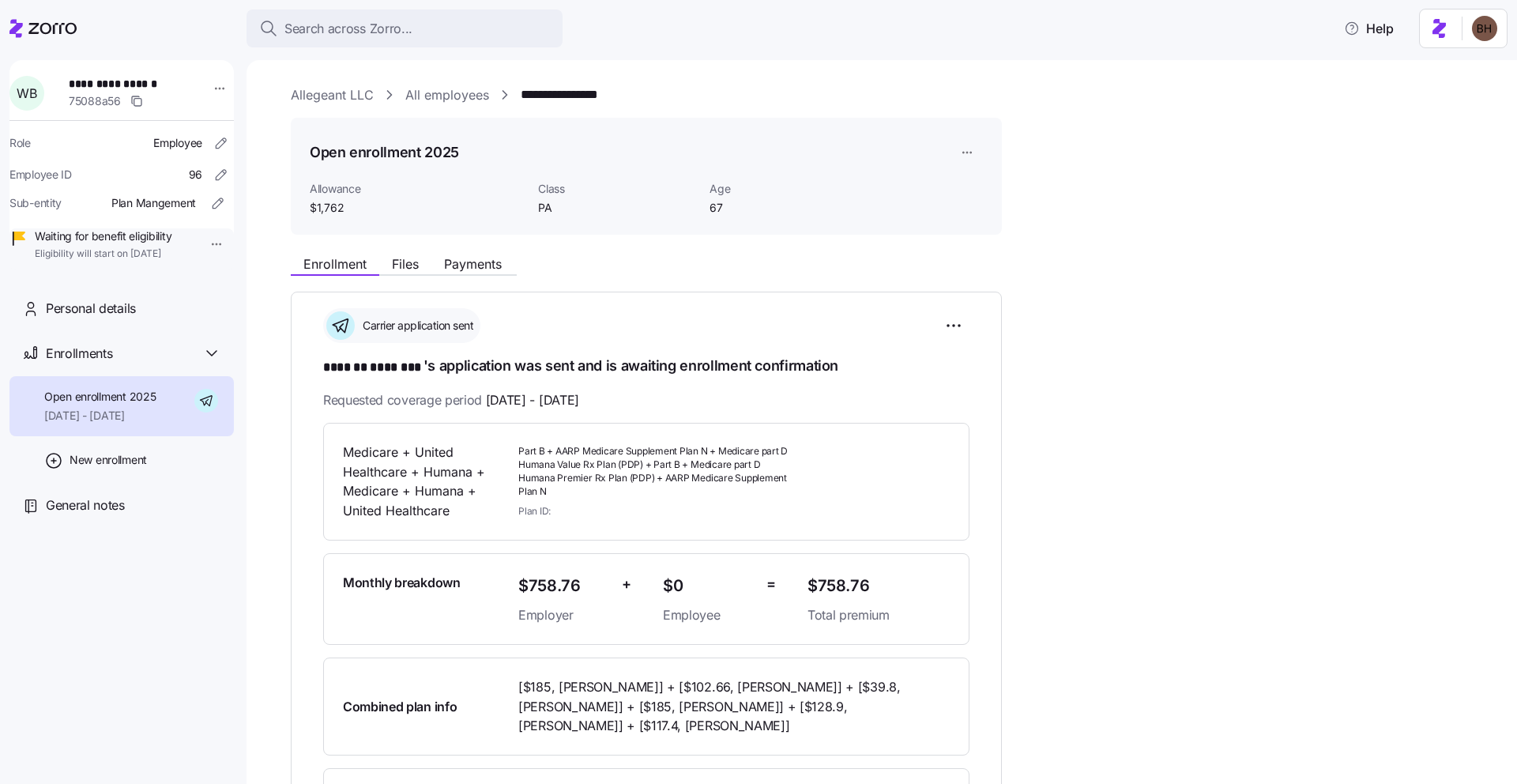
scroll to position [468, 0]
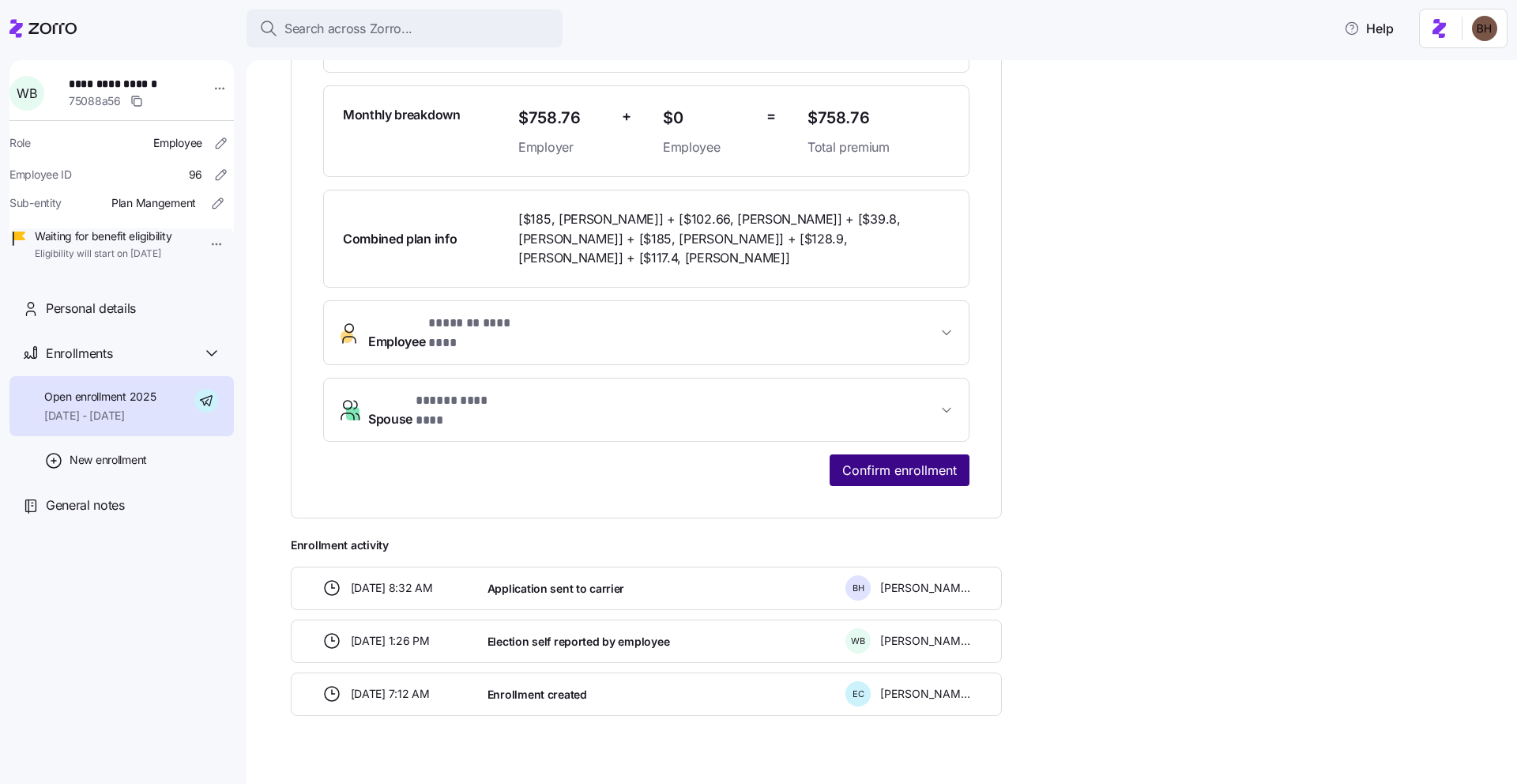
click at [894, 460] on span "Confirm enrollment" at bounding box center [899, 470] width 115 height 19
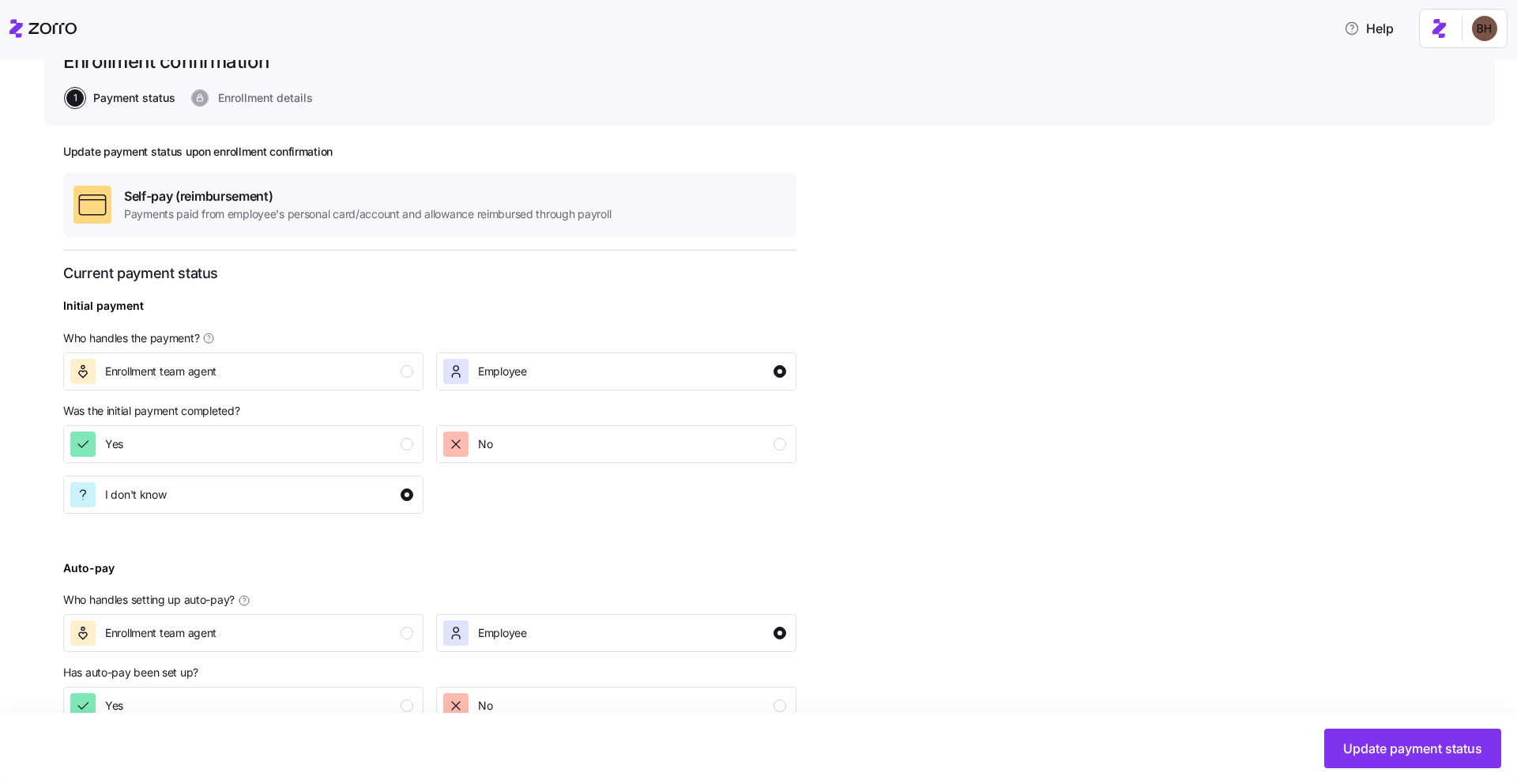
scroll to position [215, 0]
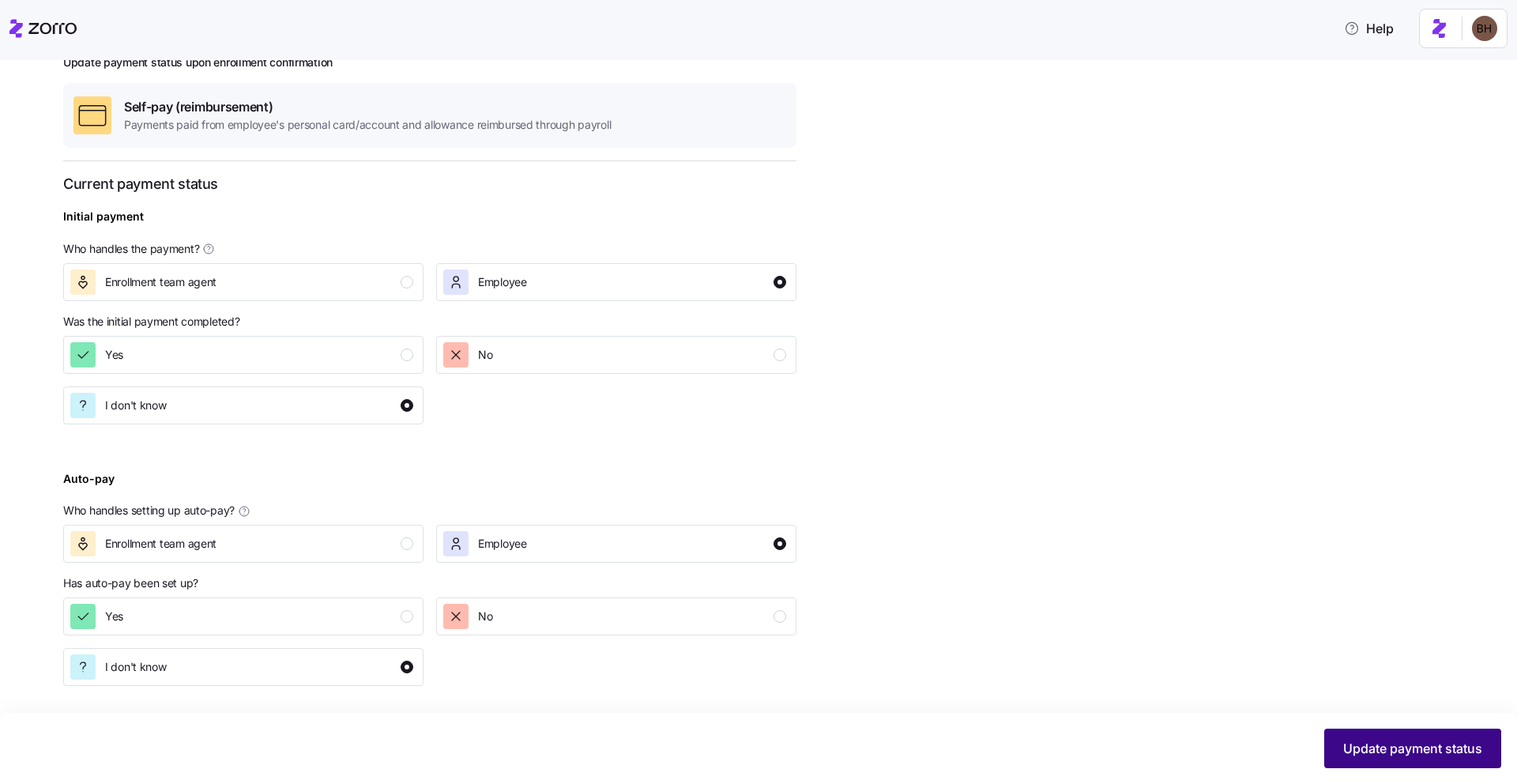
click at [1357, 745] on span "Update payment status" at bounding box center [1412, 748] width 139 height 19
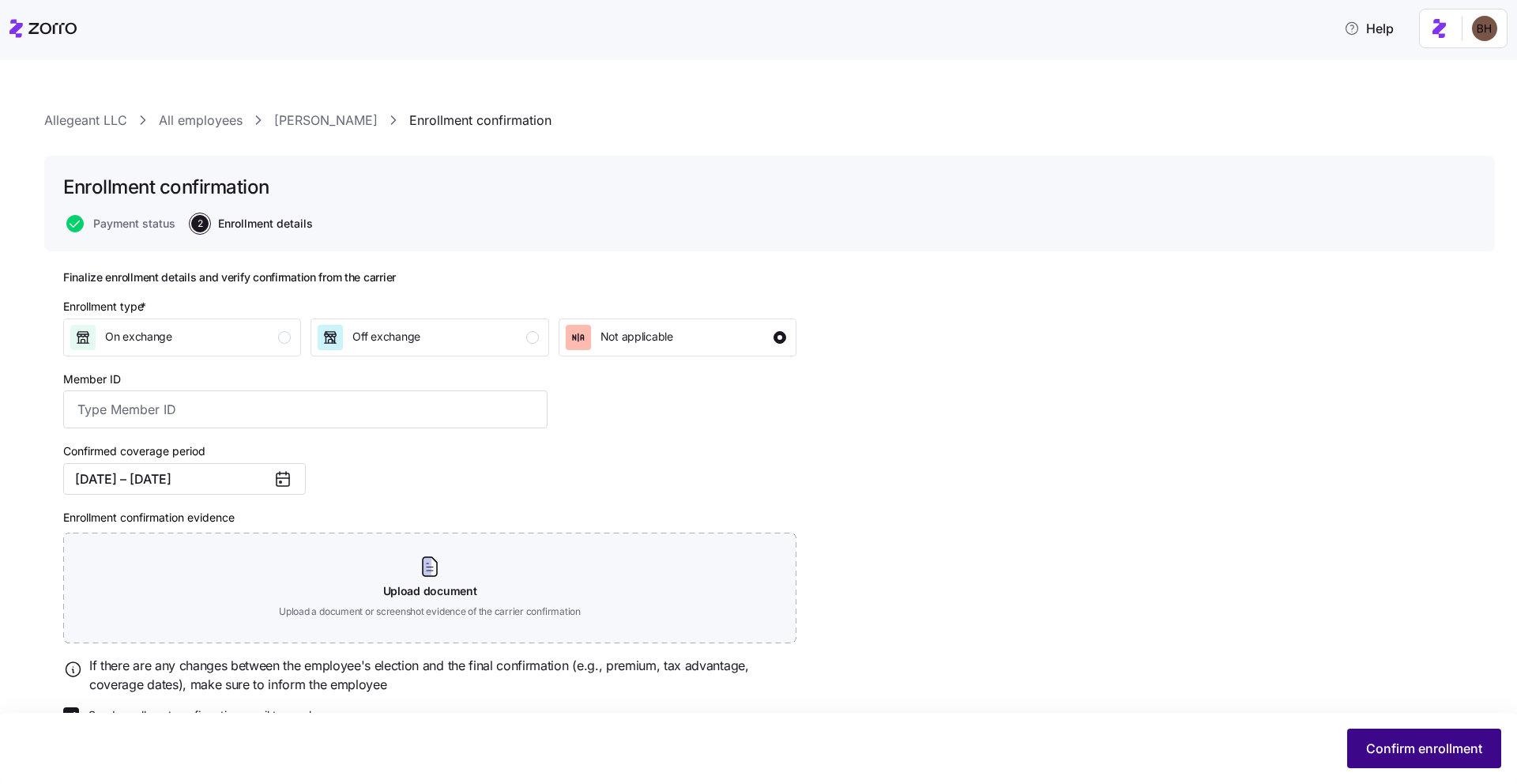
click at [1389, 754] on span "Confirm enrollment" at bounding box center [1424, 748] width 117 height 19
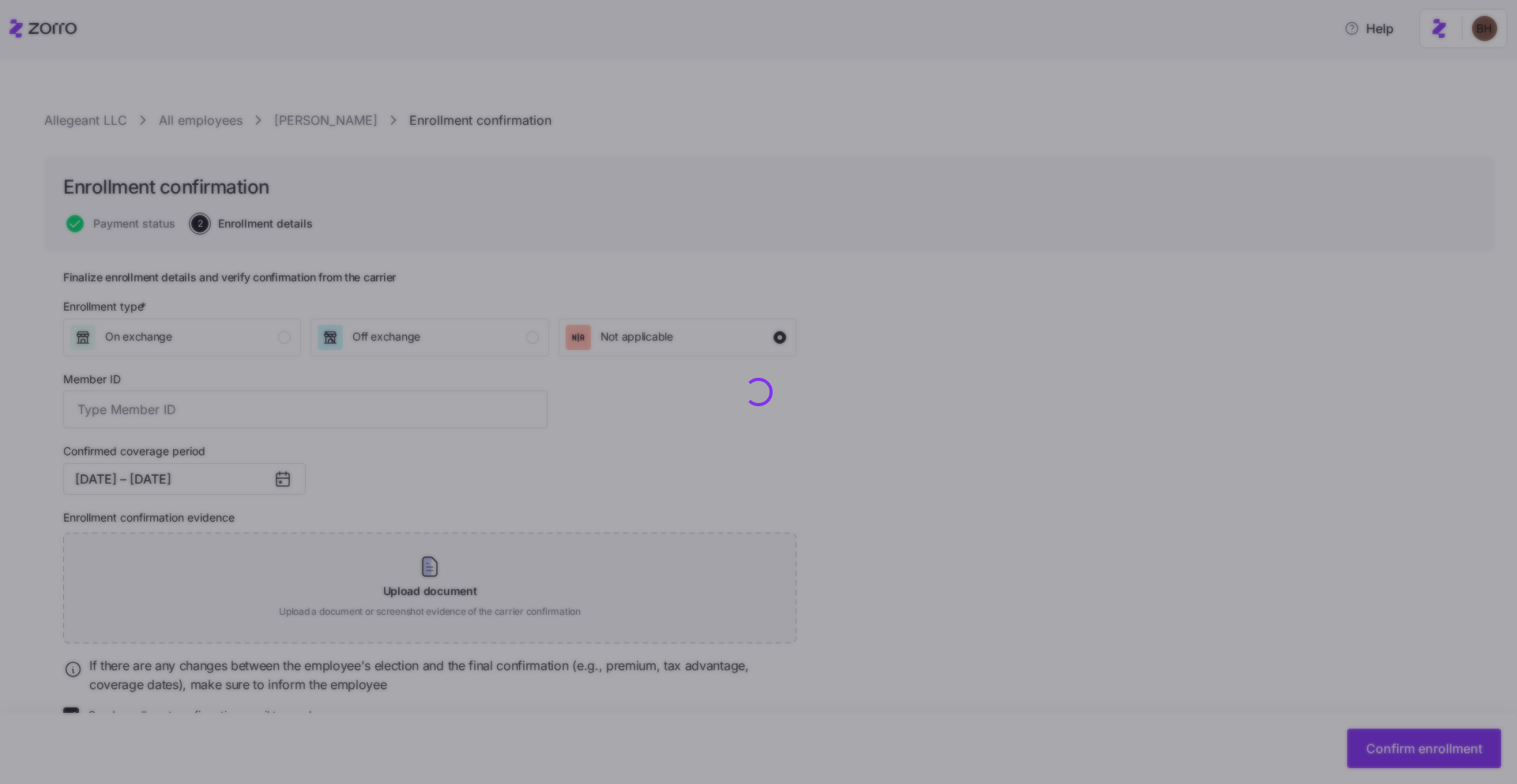
checkbox input "false"
